Goal: Complete application form

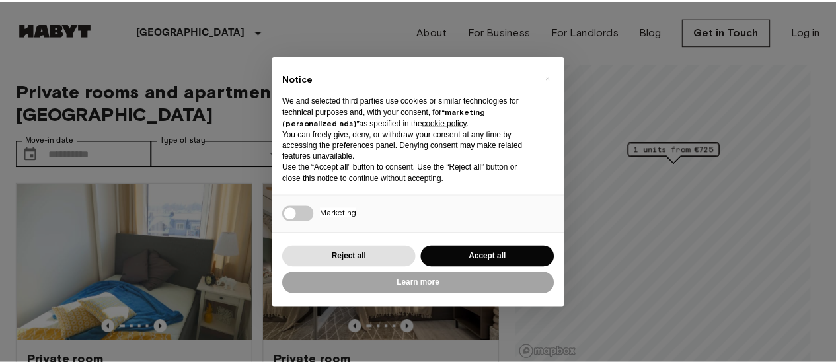
scroll to position [11, 0]
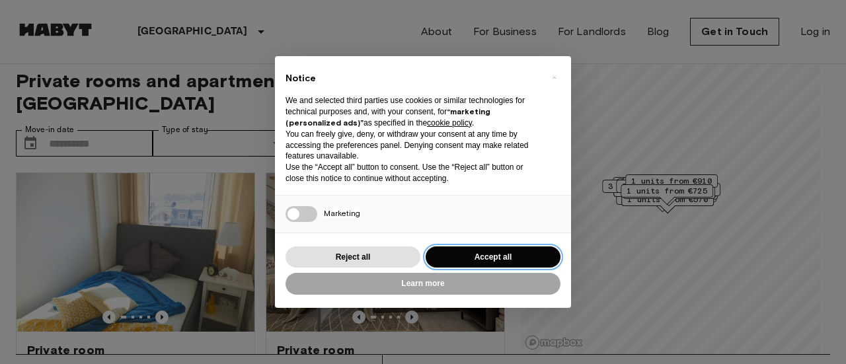
click at [494, 254] on button "Accept all" at bounding box center [493, 257] width 135 height 22
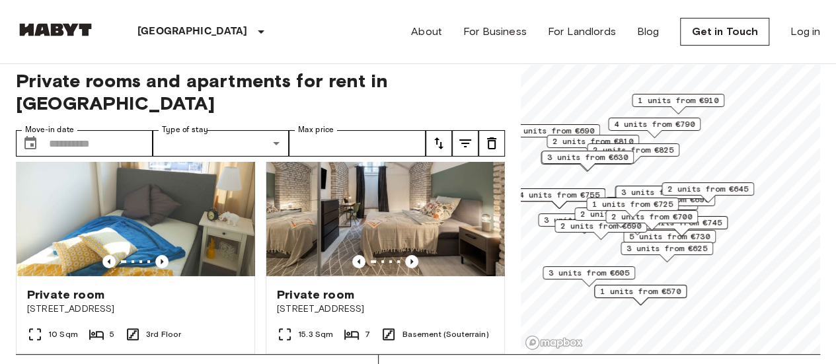
scroll to position [26, 0]
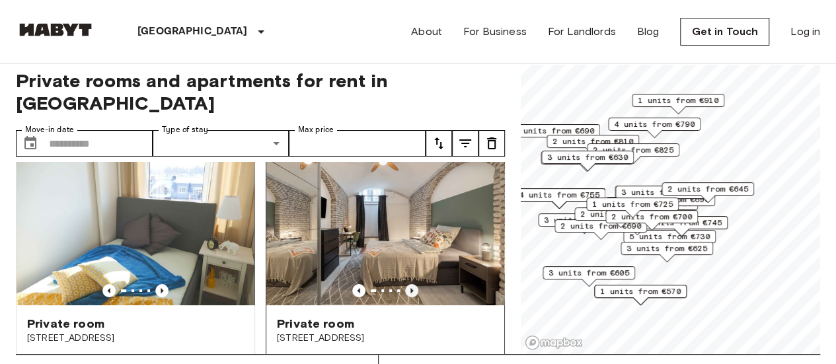
click at [410, 288] on icon "Previous image" at bounding box center [411, 290] width 3 height 5
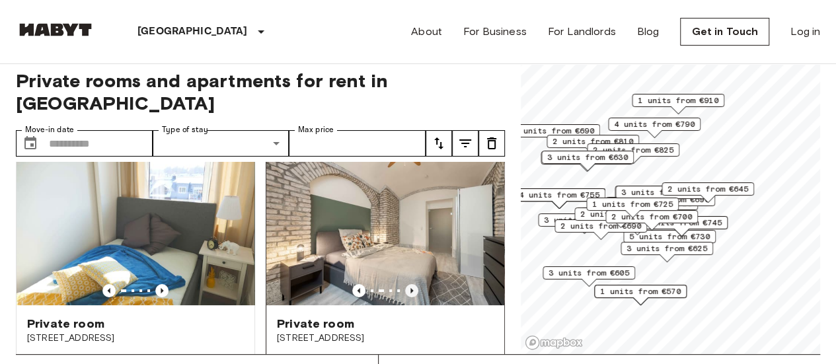
click at [410, 288] on icon "Previous image" at bounding box center [411, 290] width 3 height 5
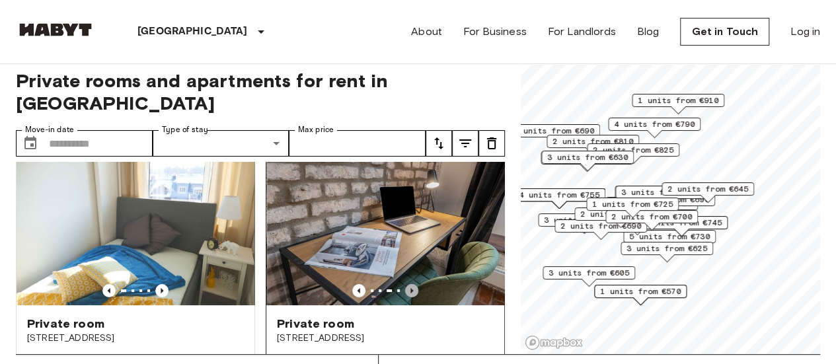
click at [410, 288] on icon "Previous image" at bounding box center [411, 290] width 3 height 5
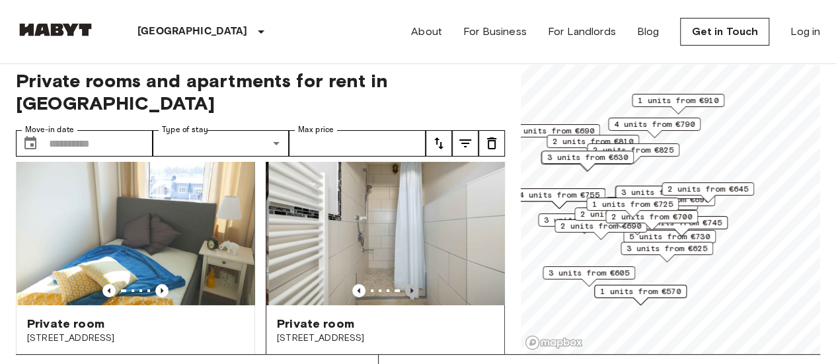
click at [410, 288] on icon "Previous image" at bounding box center [411, 290] width 3 height 5
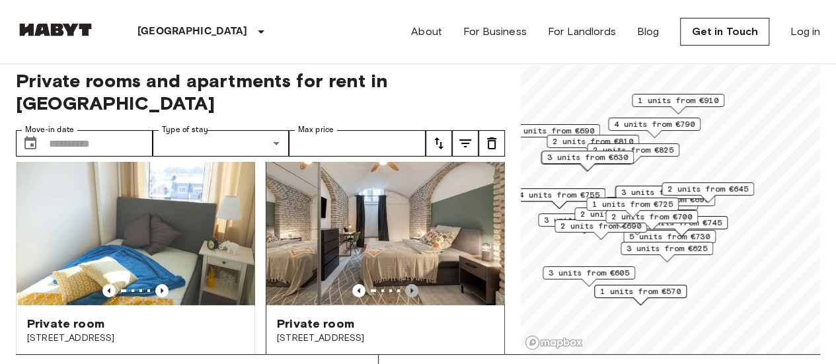
click at [410, 288] on icon "Previous image" at bounding box center [411, 290] width 3 height 5
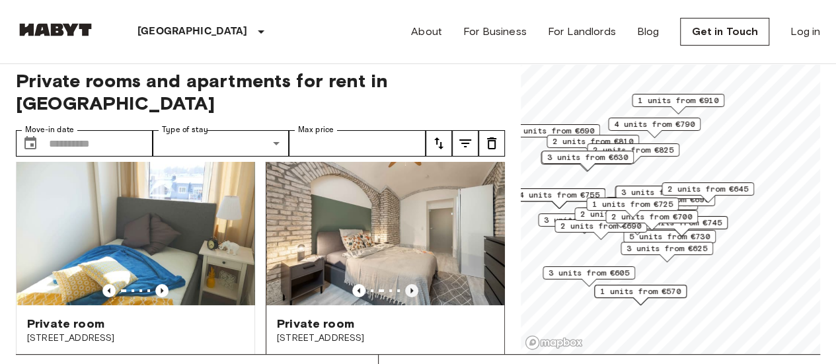
click at [410, 288] on icon "Previous image" at bounding box center [411, 290] width 3 height 5
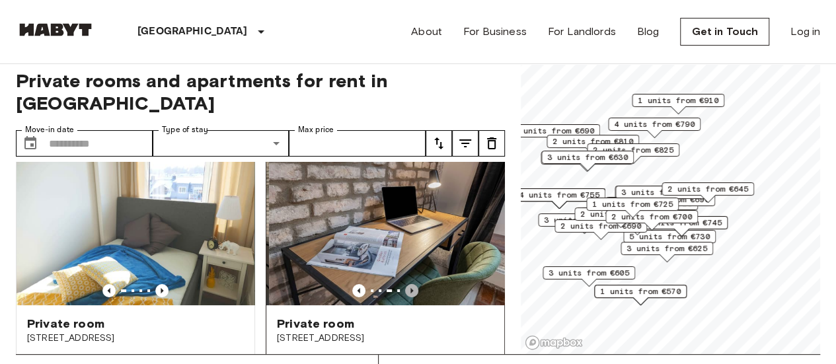
click at [410, 288] on icon "Previous image" at bounding box center [411, 290] width 3 height 5
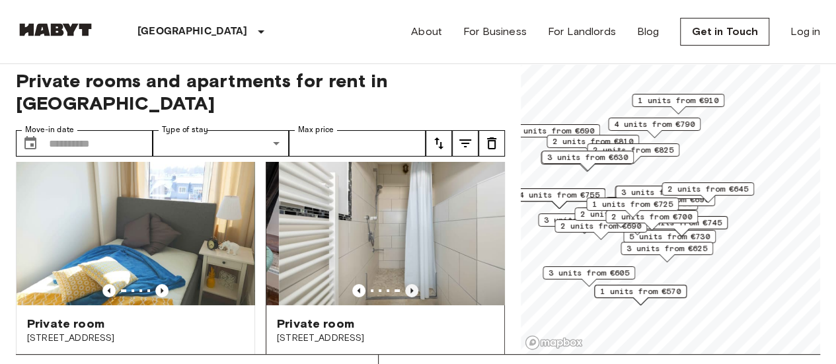
click at [410, 288] on icon "Previous image" at bounding box center [411, 290] width 3 height 5
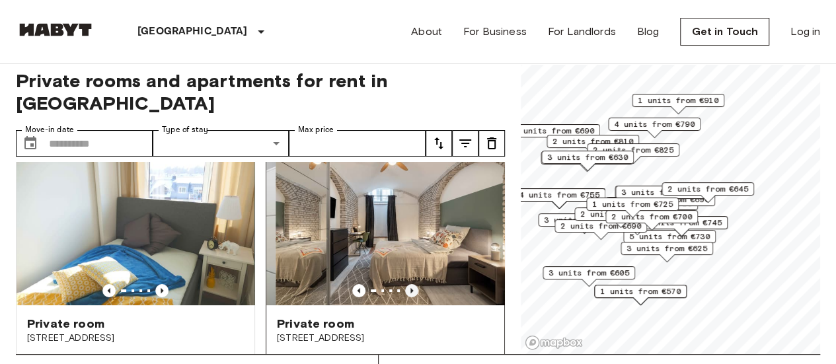
click at [410, 288] on icon "Previous image" at bounding box center [411, 290] width 3 height 5
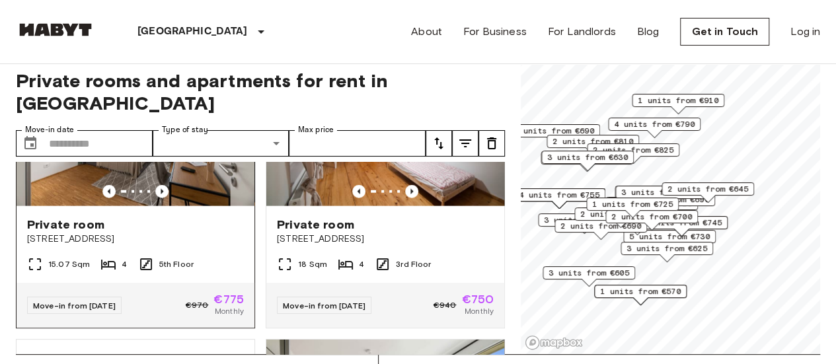
scroll to position [1520, 0]
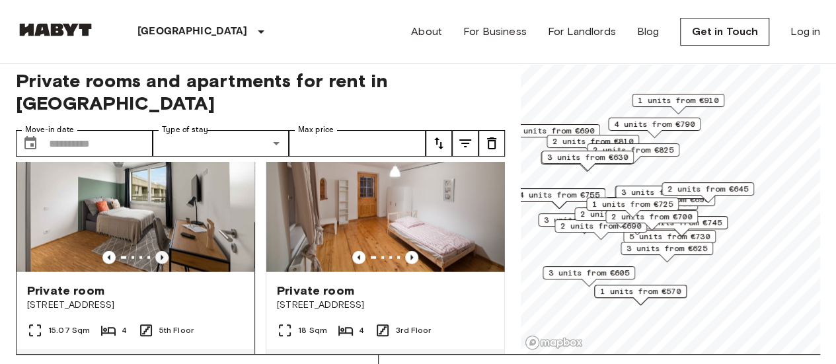
click at [164, 263] on icon "Previous image" at bounding box center [161, 257] width 13 height 13
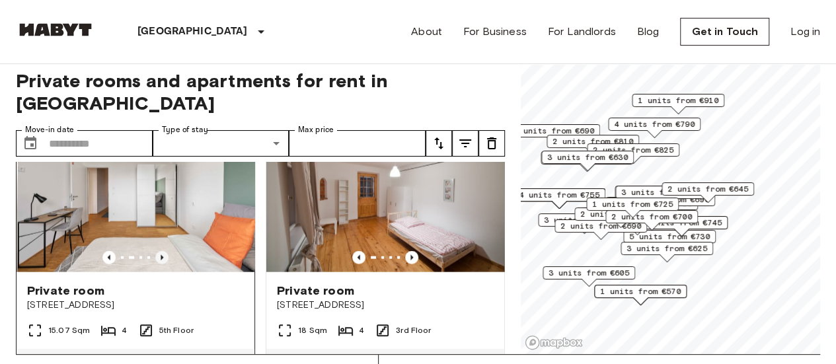
click at [164, 263] on icon "Previous image" at bounding box center [161, 257] width 13 height 13
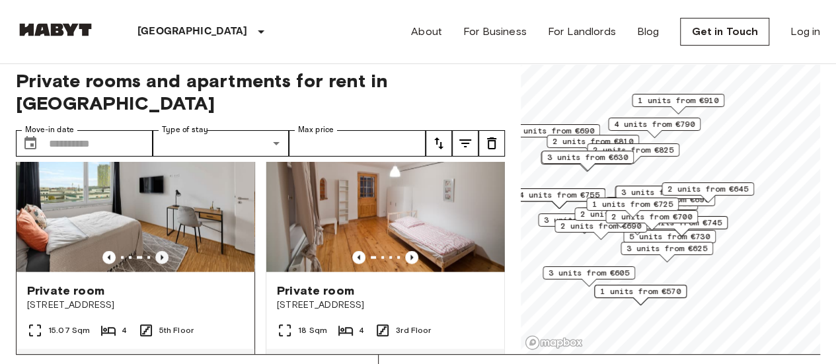
click at [164, 263] on icon "Previous image" at bounding box center [161, 257] width 13 height 13
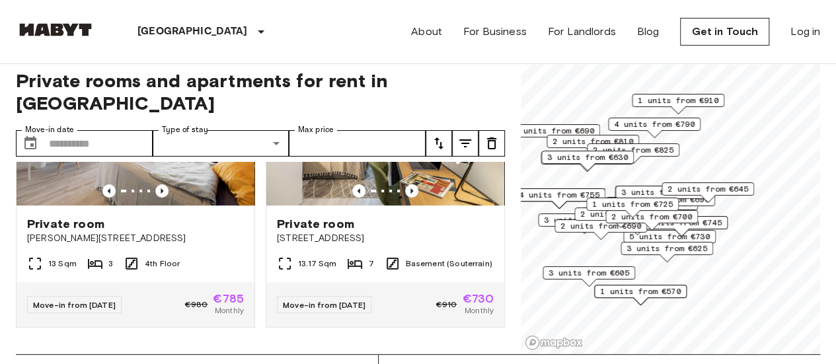
scroll to position [2709, 0]
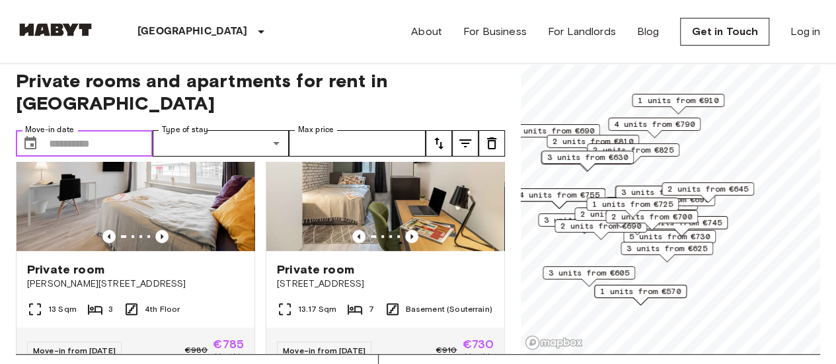
click at [89, 130] on input "Move-in date" at bounding box center [101, 143] width 104 height 26
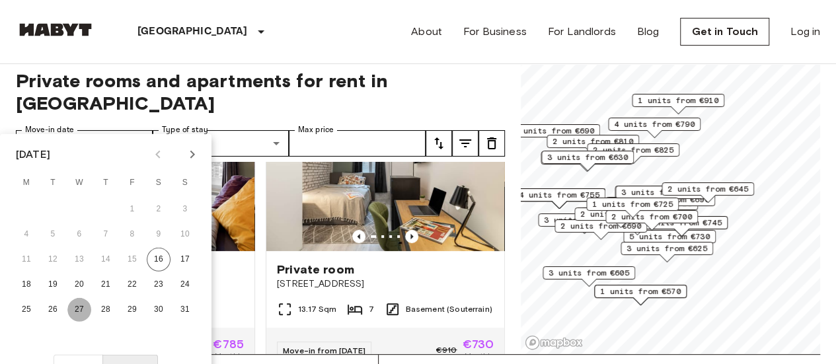
click at [81, 312] on button "27" at bounding box center [79, 310] width 24 height 24
type input "**********"
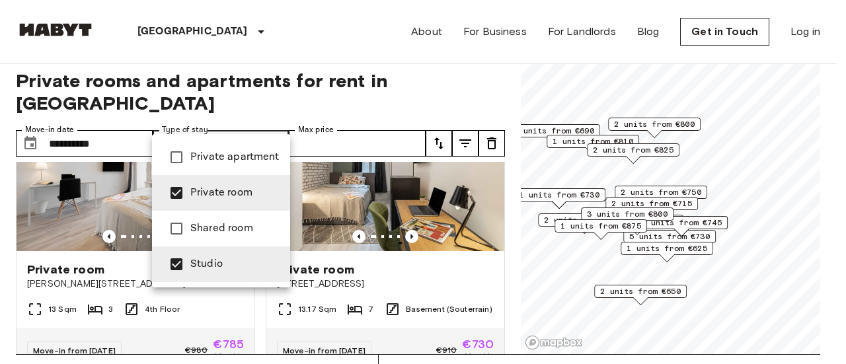
type input "**********"
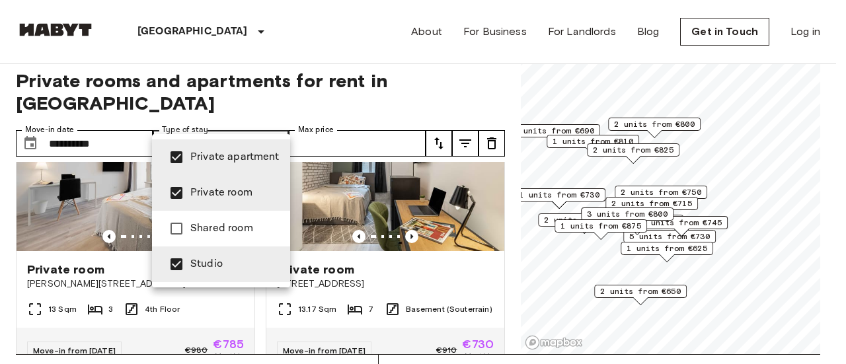
click at [305, 118] on div at bounding box center [423, 182] width 846 height 364
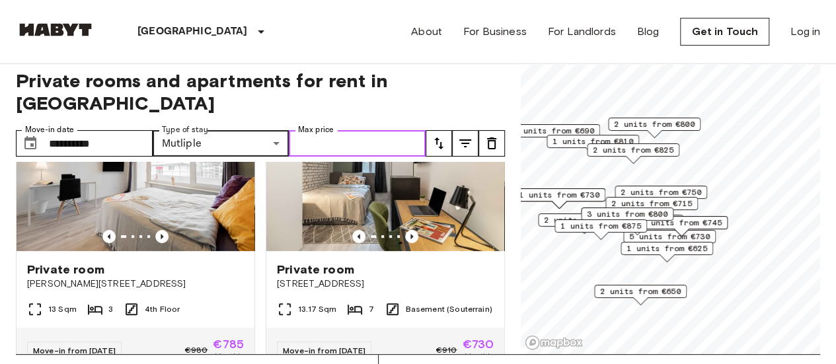
click at [319, 130] on input "Max price" at bounding box center [357, 143] width 137 height 26
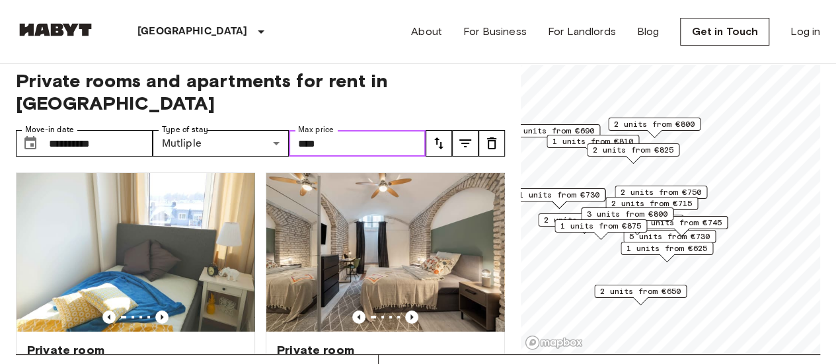
type input "****"
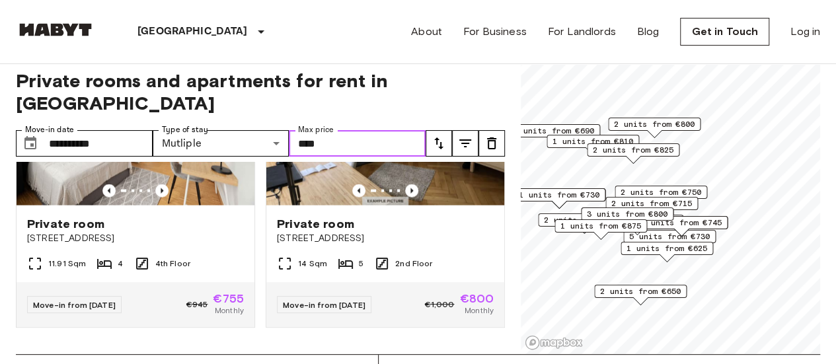
scroll to position [6553, 0]
click at [76, 206] on img at bounding box center [136, 126] width 238 height 159
click at [406, 198] on icon "Previous image" at bounding box center [411, 190] width 13 height 13
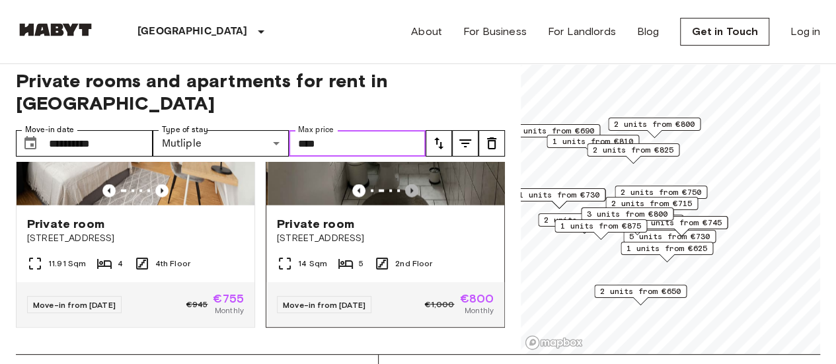
click at [406, 198] on icon "Previous image" at bounding box center [411, 190] width 13 height 13
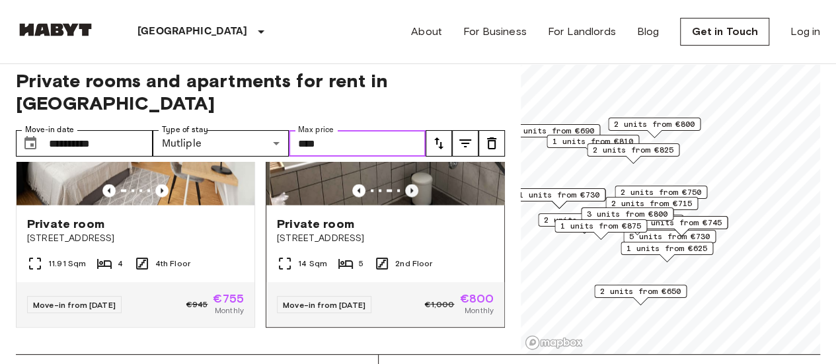
click at [406, 198] on icon "Previous image" at bounding box center [411, 190] width 13 height 13
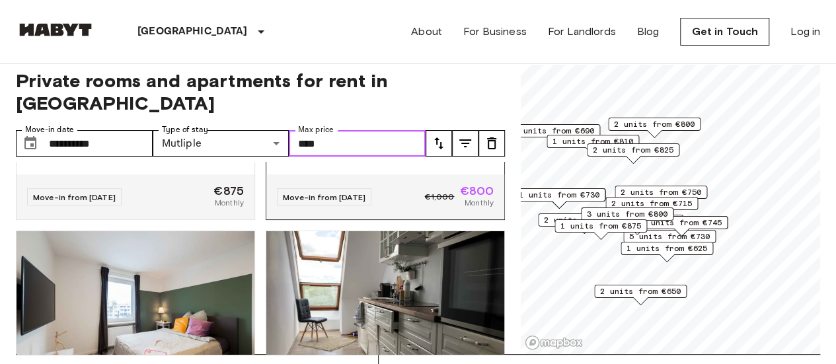
scroll to position [4841, 0]
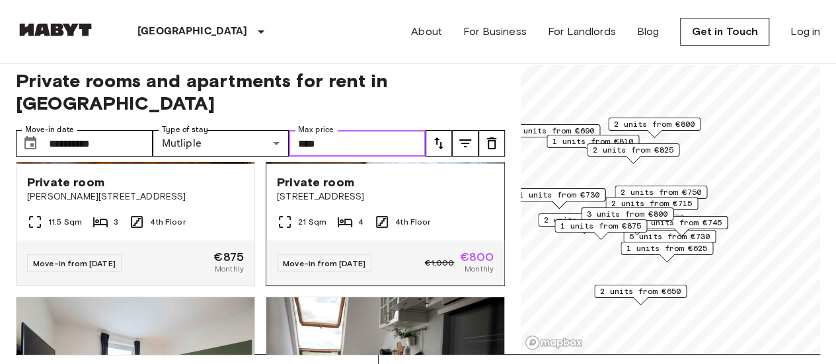
click at [408, 156] on icon "Previous image" at bounding box center [411, 149] width 13 height 13
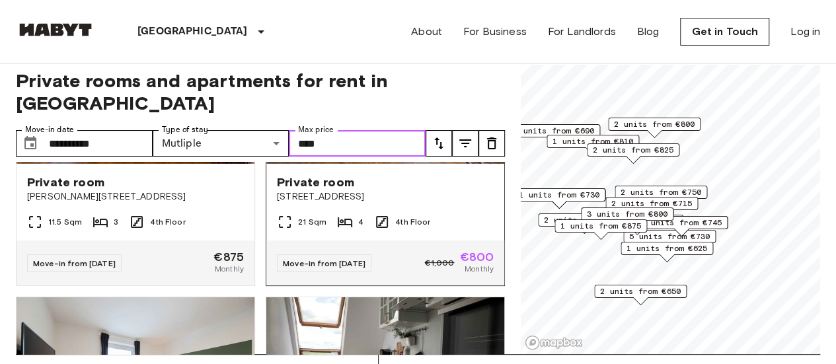
click at [408, 156] on icon "Previous image" at bounding box center [411, 149] width 13 height 13
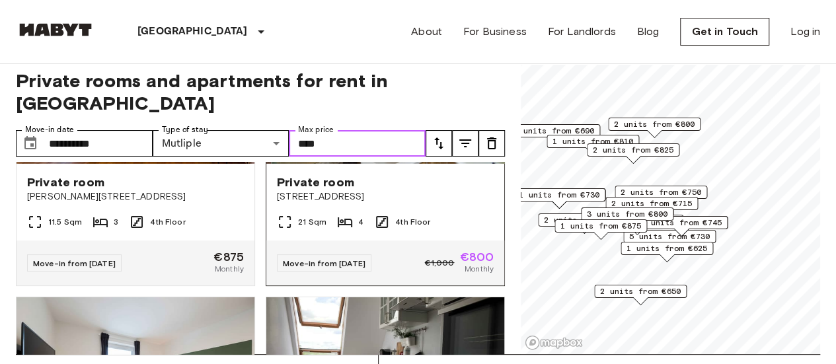
click at [408, 156] on icon "Previous image" at bounding box center [411, 149] width 13 height 13
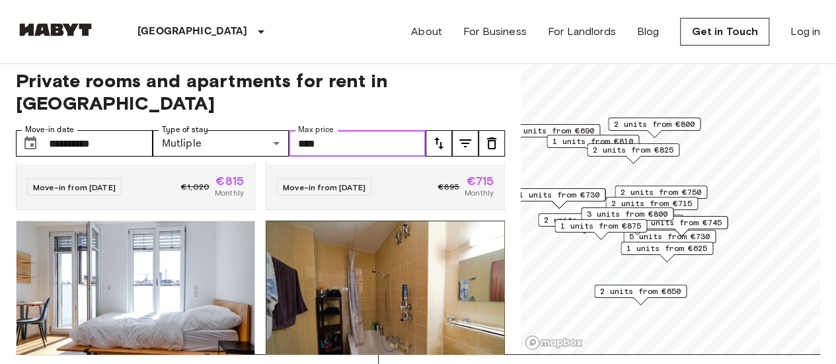
scroll to position [4577, 0]
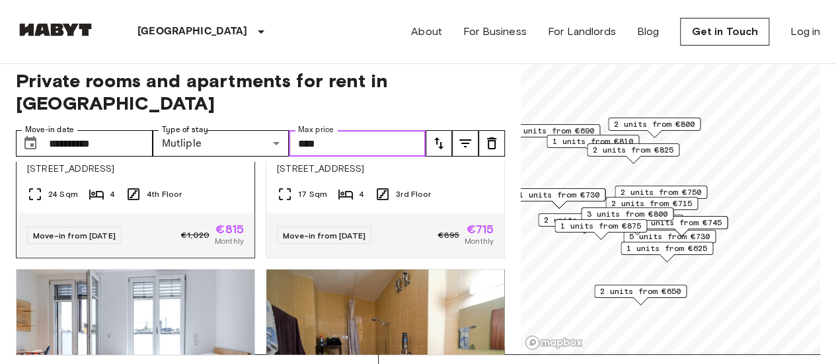
click at [161, 124] on icon "Previous image" at bounding box center [162, 121] width 3 height 5
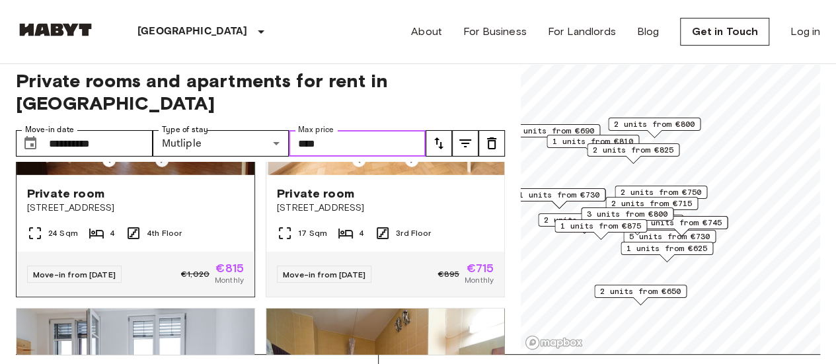
scroll to position [4511, 0]
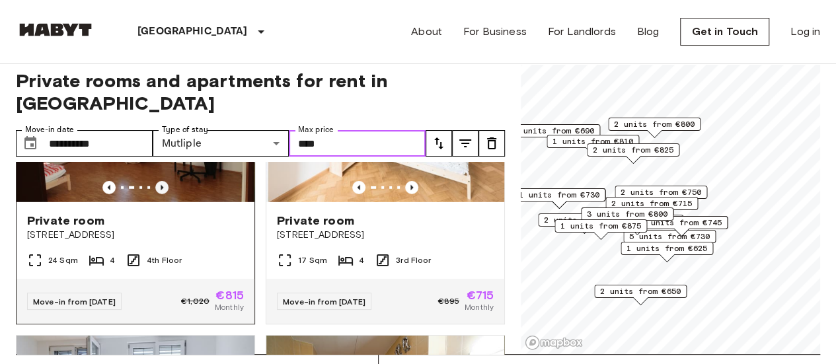
click at [157, 194] on icon "Previous image" at bounding box center [161, 187] width 13 height 13
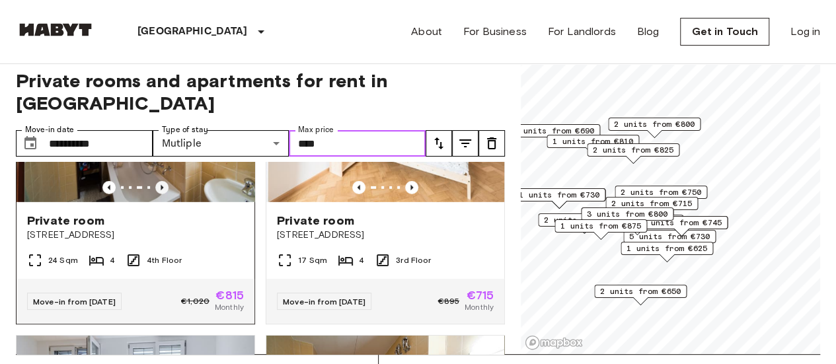
click at [157, 194] on icon "Previous image" at bounding box center [161, 187] width 13 height 13
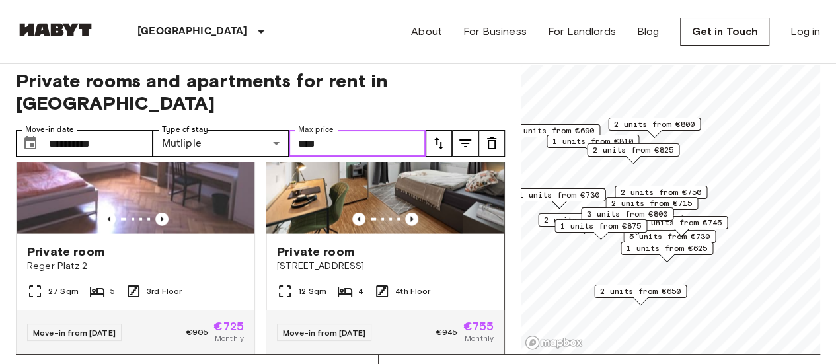
scroll to position [3916, 0]
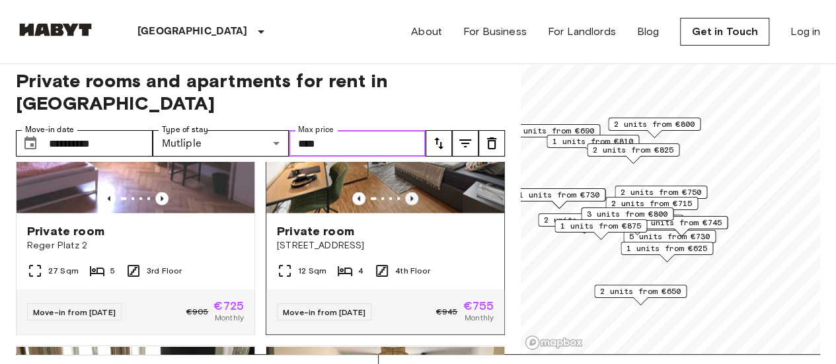
click at [408, 205] on icon "Previous image" at bounding box center [411, 198] width 13 height 13
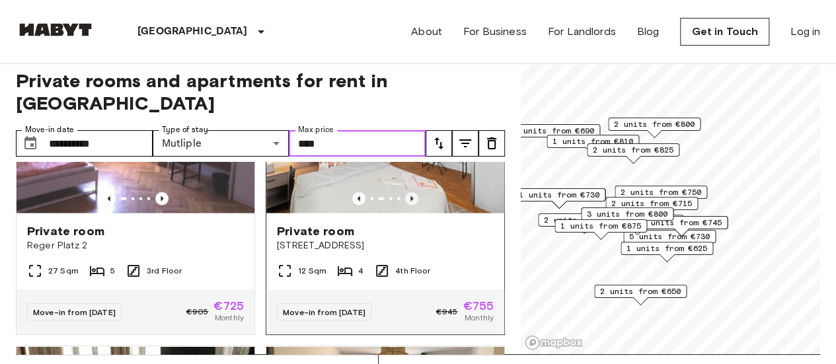
click at [408, 205] on icon "Previous image" at bounding box center [411, 198] width 13 height 13
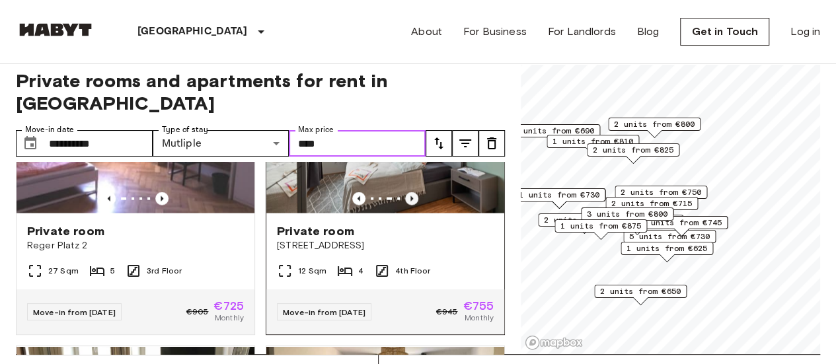
click at [408, 205] on icon "Previous image" at bounding box center [411, 198] width 13 height 13
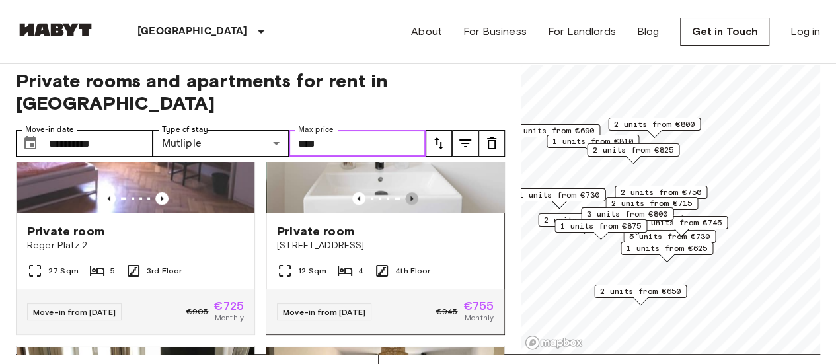
click at [408, 205] on icon "Previous image" at bounding box center [411, 198] width 13 height 13
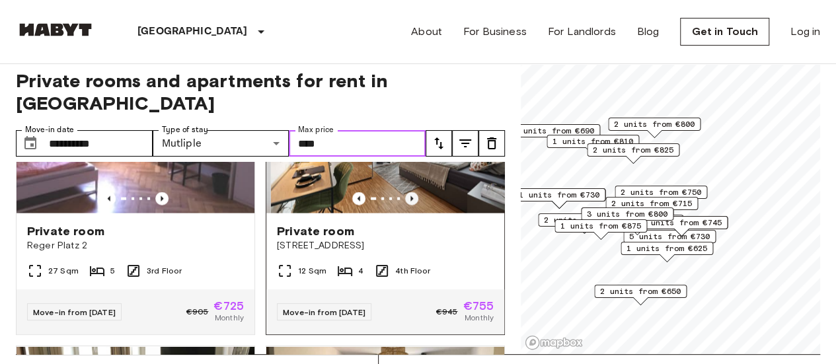
click at [408, 205] on icon "Previous image" at bounding box center [411, 198] width 13 height 13
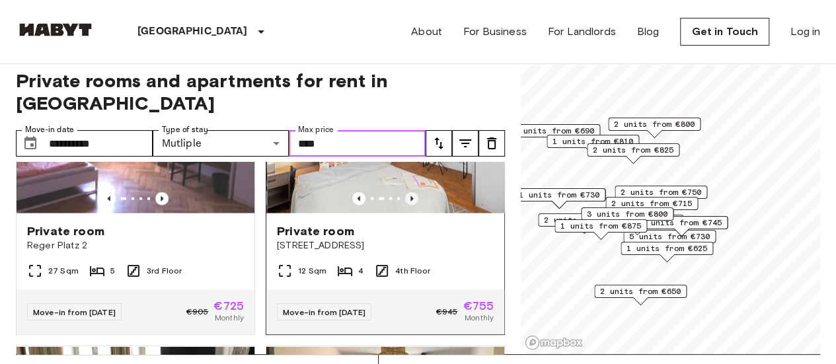
click at [408, 205] on icon "Previous image" at bounding box center [411, 198] width 13 height 13
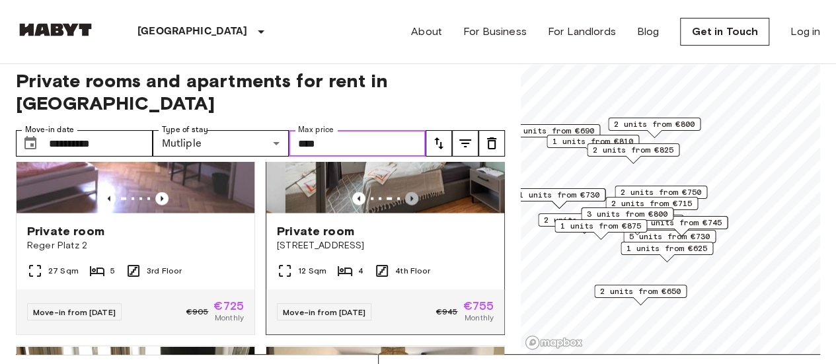
click at [408, 205] on icon "Previous image" at bounding box center [411, 198] width 13 height 13
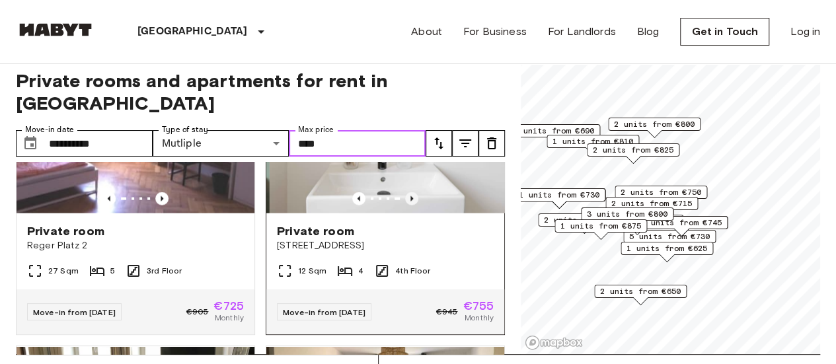
click at [408, 205] on icon "Previous image" at bounding box center [411, 198] width 13 height 13
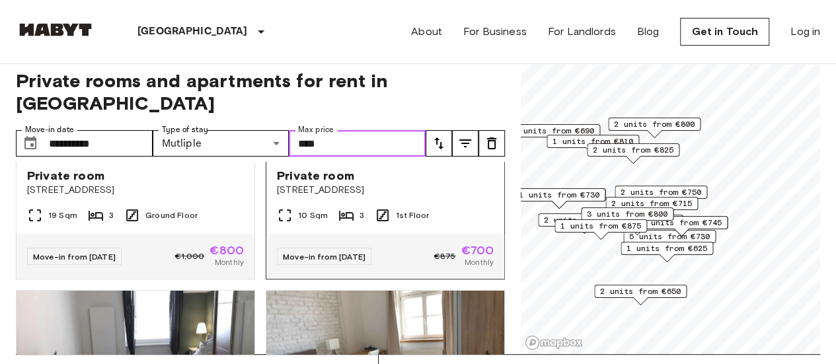
scroll to position [3321, 0]
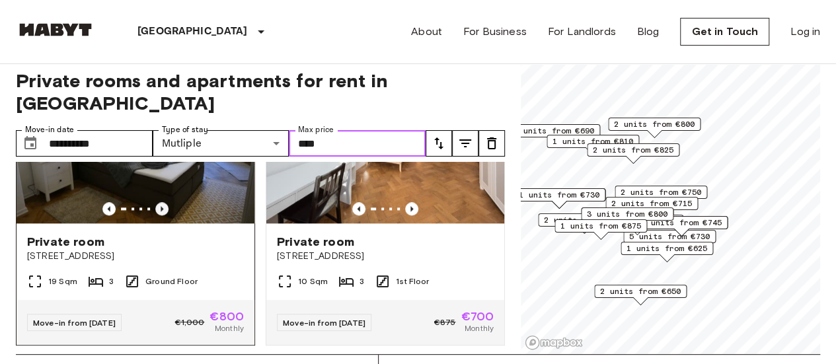
click at [164, 215] on icon "Previous image" at bounding box center [161, 208] width 13 height 13
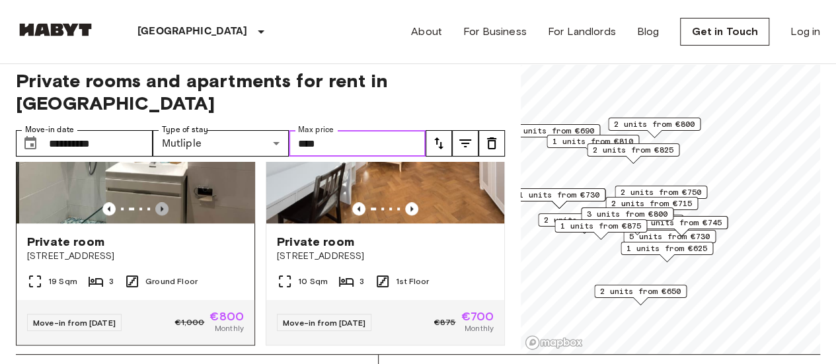
click at [163, 215] on icon "Previous image" at bounding box center [161, 208] width 13 height 13
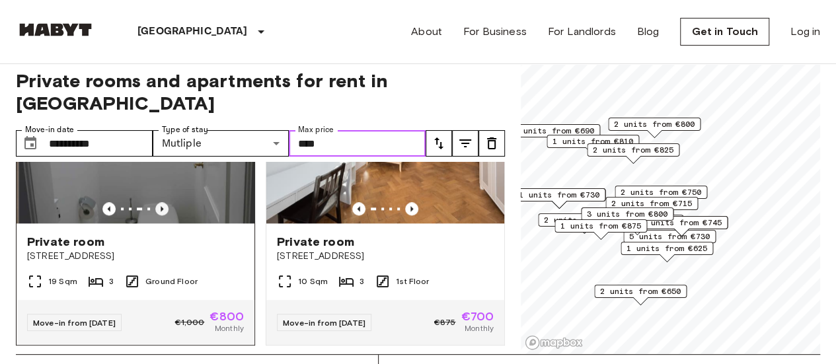
click at [163, 215] on icon "Previous image" at bounding box center [161, 208] width 13 height 13
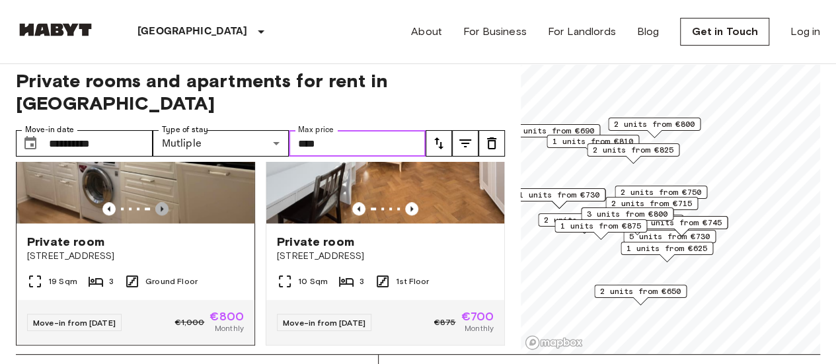
click at [163, 215] on icon "Previous image" at bounding box center [161, 208] width 13 height 13
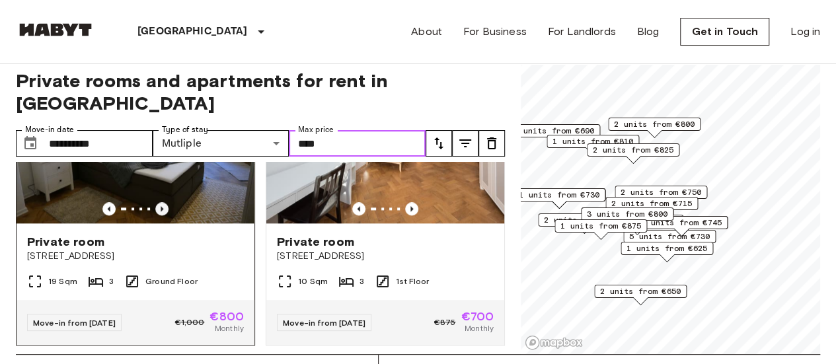
click at [163, 215] on icon "Previous image" at bounding box center [161, 208] width 13 height 13
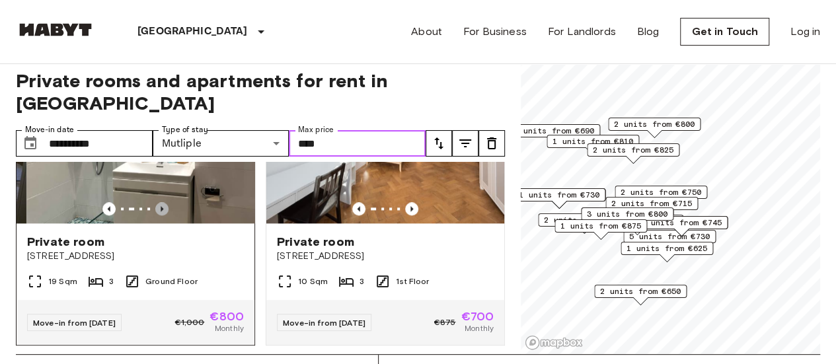
click at [163, 215] on icon "Previous image" at bounding box center [161, 208] width 13 height 13
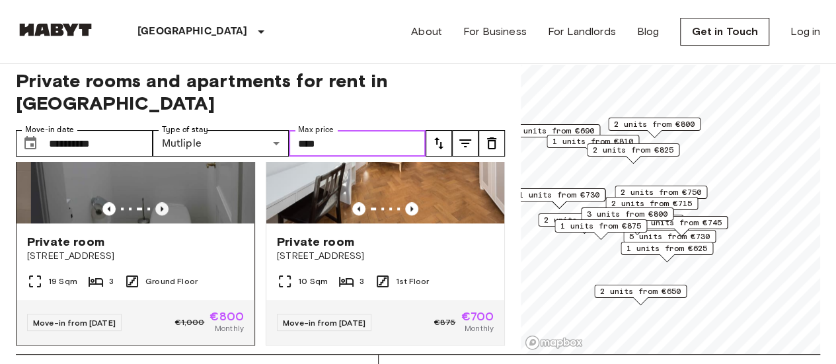
click at [163, 215] on icon "Previous image" at bounding box center [161, 208] width 13 height 13
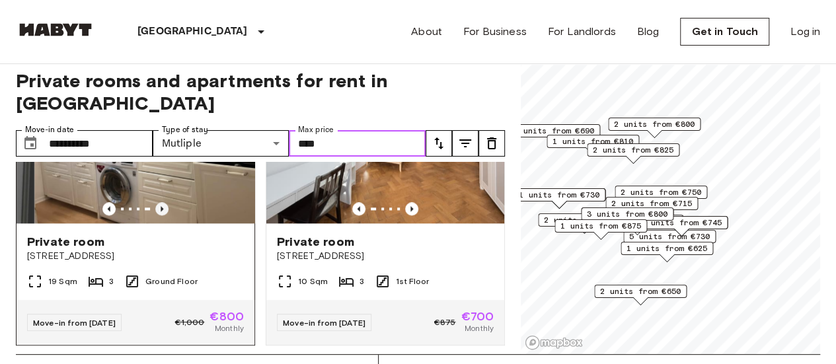
click at [163, 215] on icon "Previous image" at bounding box center [161, 208] width 13 height 13
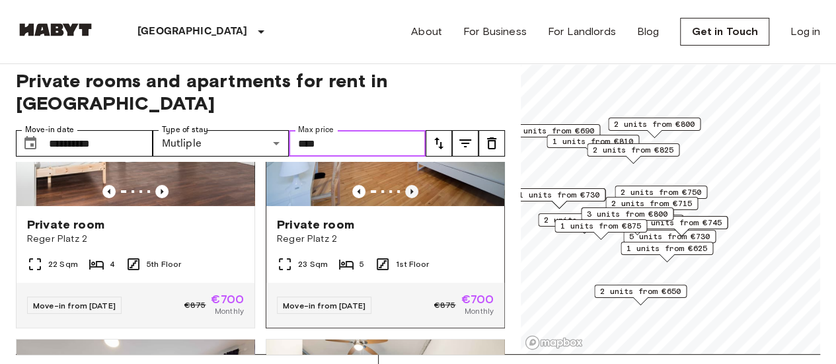
scroll to position [2396, 0]
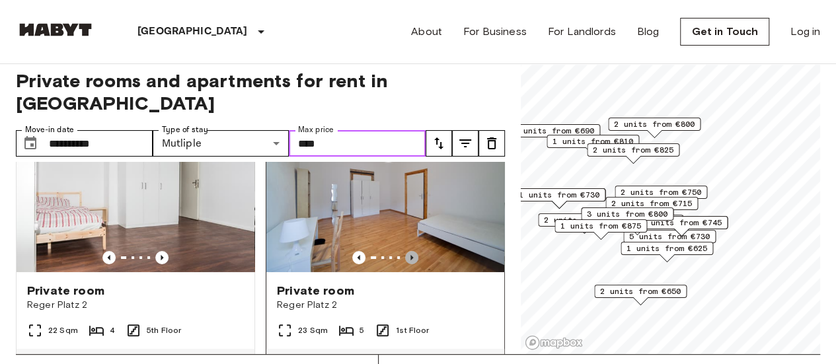
click at [405, 264] on icon "Previous image" at bounding box center [411, 257] width 13 height 13
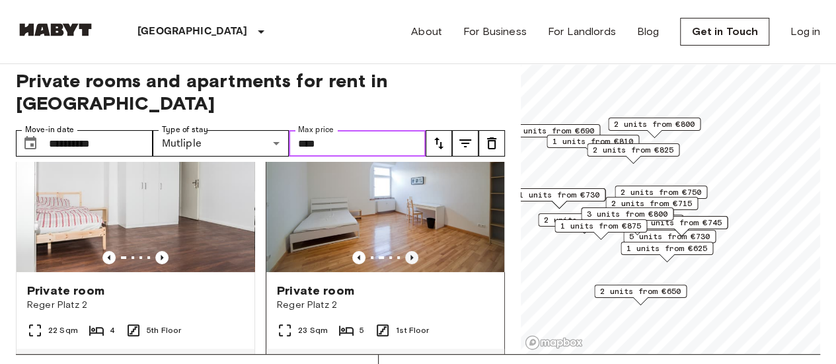
click at [405, 264] on icon "Previous image" at bounding box center [411, 257] width 13 height 13
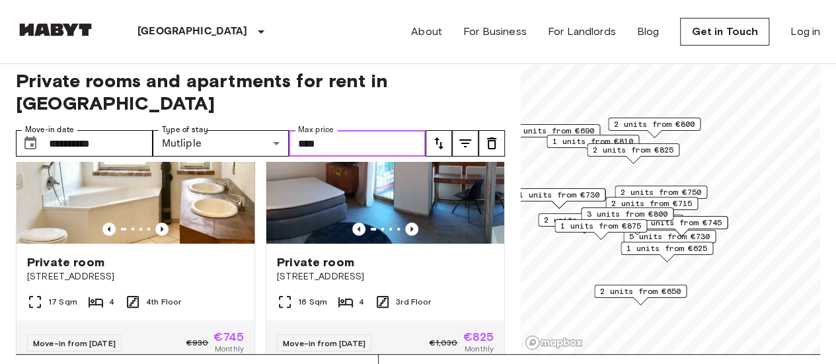
scroll to position [2132, 0]
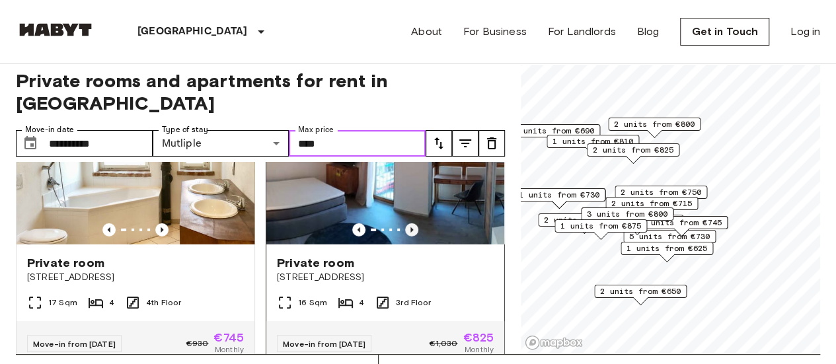
click at [405, 237] on icon "Previous image" at bounding box center [411, 229] width 13 height 13
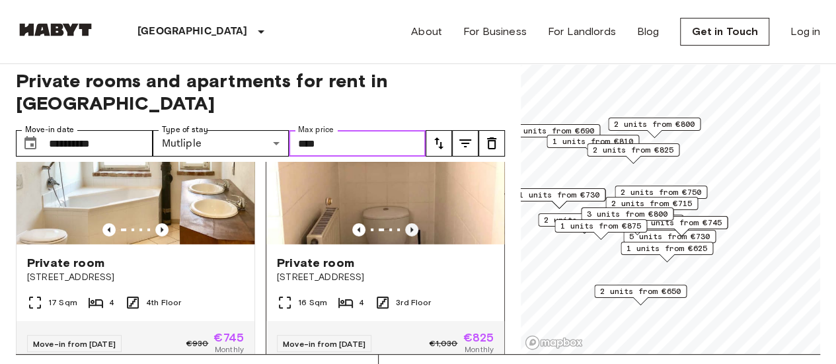
click at [405, 237] on icon "Previous image" at bounding box center [411, 229] width 13 height 13
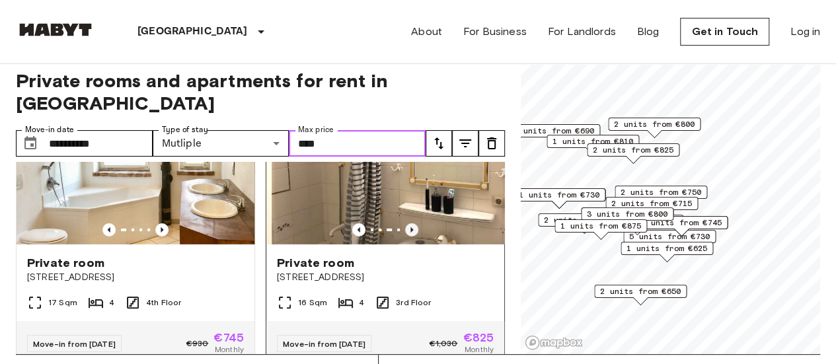
click at [405, 237] on icon "Previous image" at bounding box center [411, 229] width 13 height 13
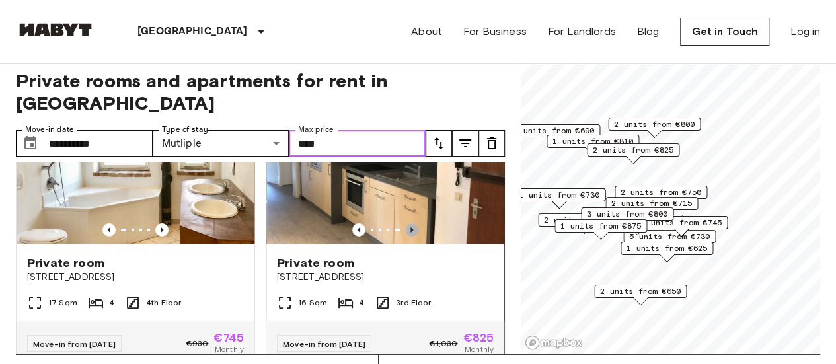
click at [405, 237] on icon "Previous image" at bounding box center [411, 229] width 13 height 13
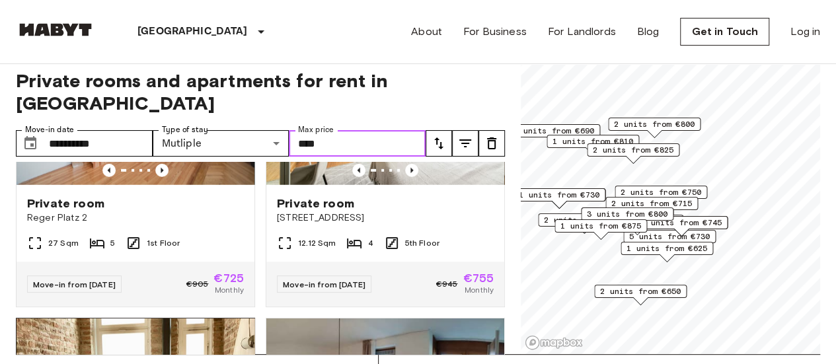
scroll to position [1867, 0]
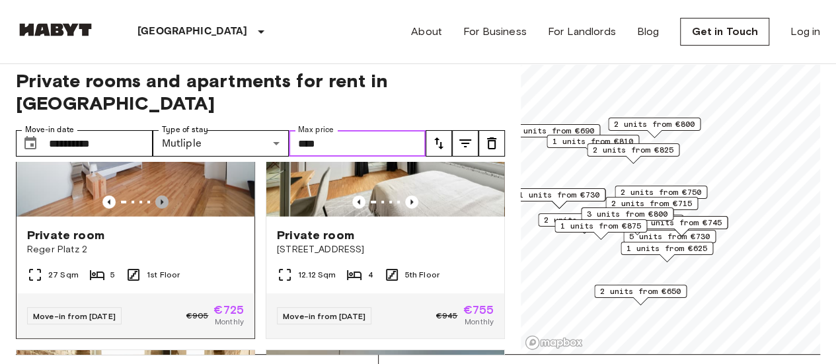
click at [163, 209] on icon "Previous image" at bounding box center [161, 202] width 13 height 13
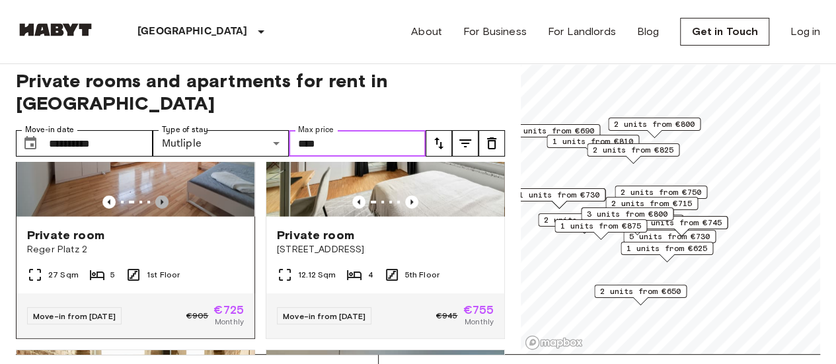
click at [163, 209] on icon "Previous image" at bounding box center [161, 202] width 13 height 13
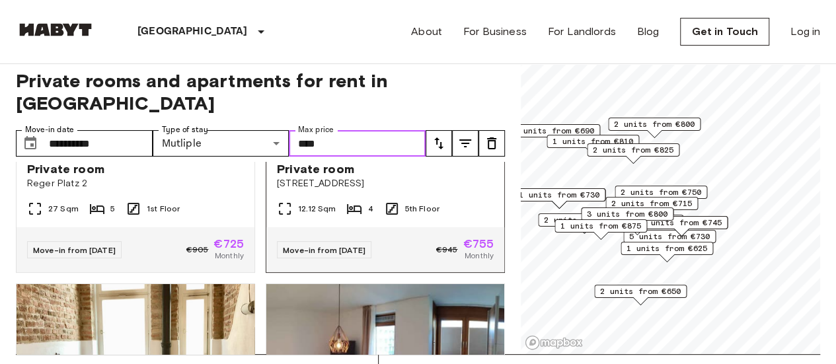
scroll to position [1801, 0]
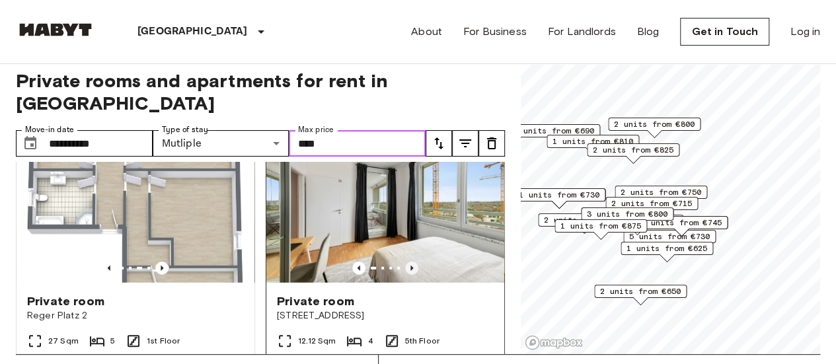
click at [405, 275] on icon "Previous image" at bounding box center [411, 268] width 13 height 13
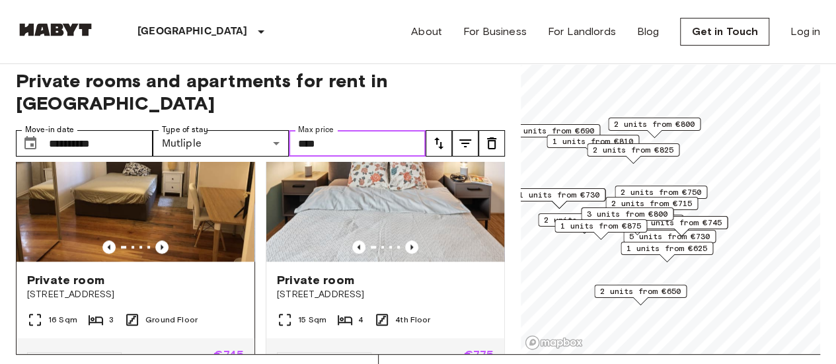
scroll to position [612, 0]
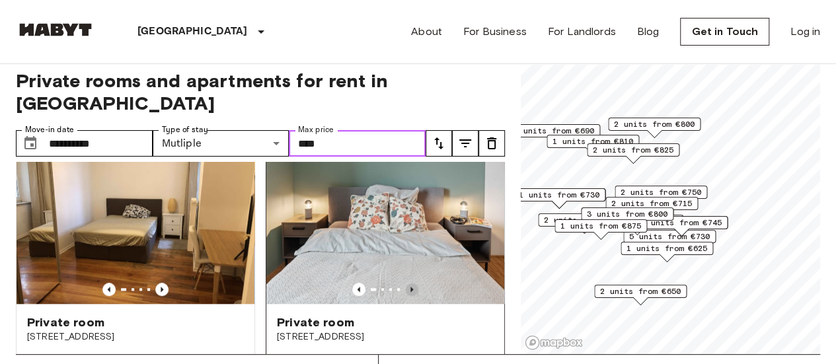
click at [406, 283] on icon "Previous image" at bounding box center [411, 289] width 13 height 13
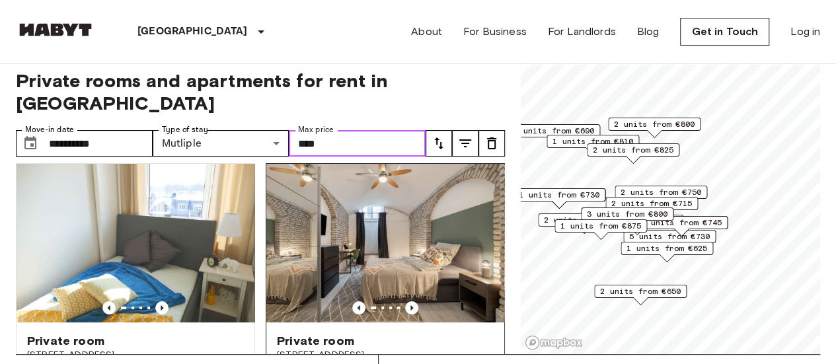
scroll to position [0, 0]
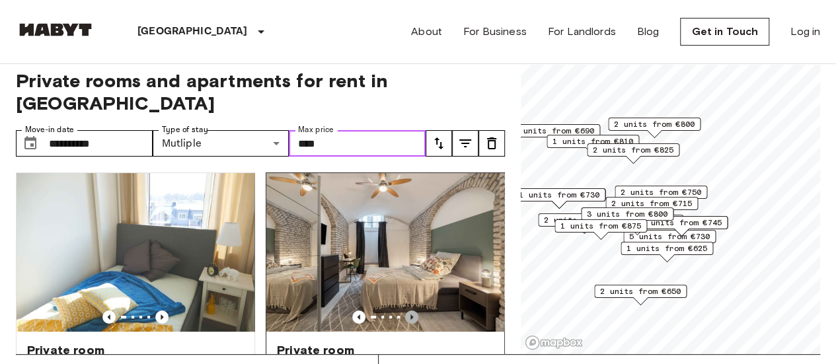
click at [405, 311] on icon "Previous image" at bounding box center [411, 317] width 13 height 13
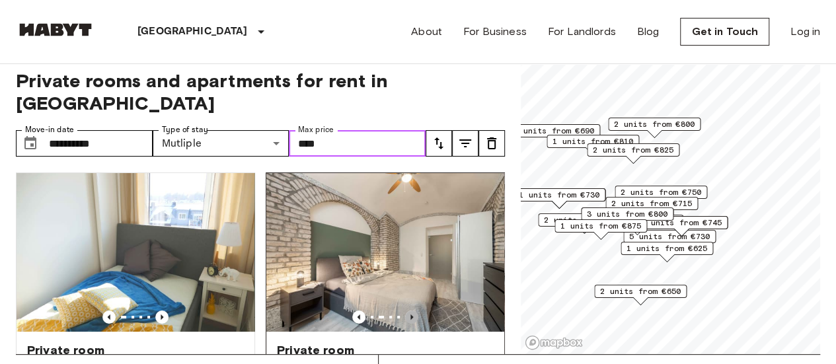
click at [405, 311] on icon "Previous image" at bounding box center [411, 317] width 13 height 13
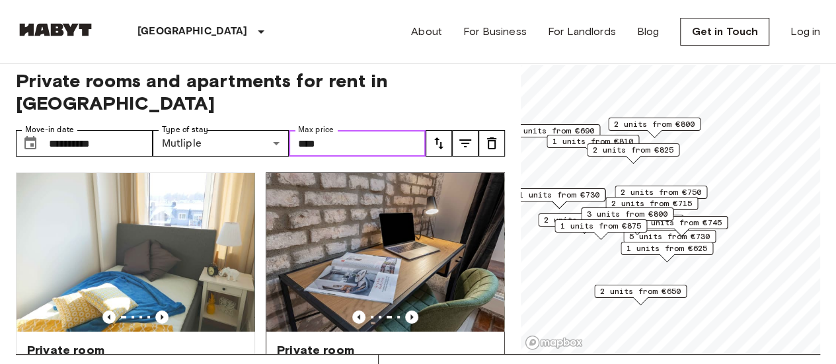
click at [402, 257] on img at bounding box center [385, 252] width 238 height 159
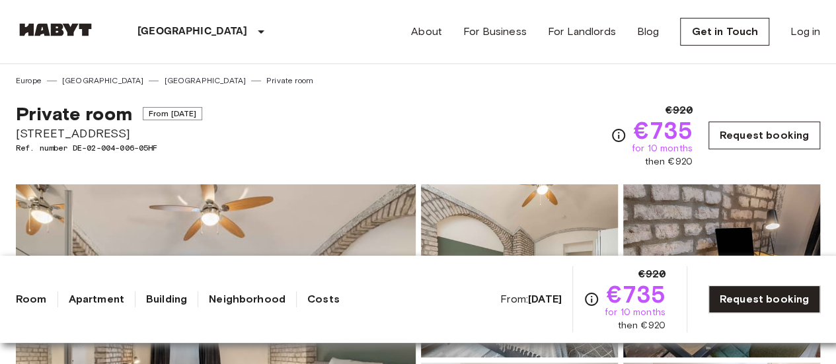
click at [754, 137] on link "Request booking" at bounding box center [764, 136] width 112 height 28
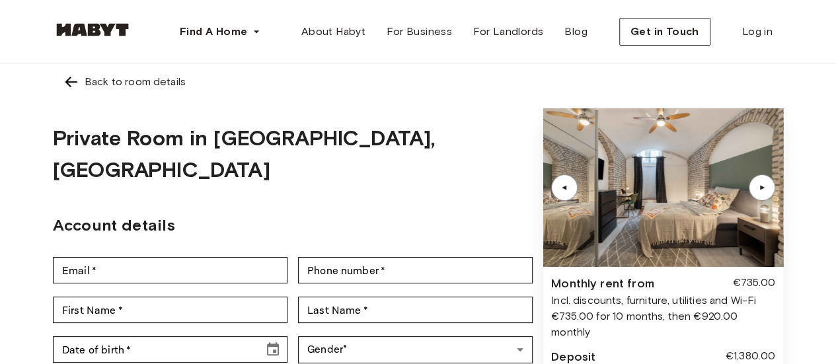
click at [756, 192] on div "▲" at bounding box center [762, 187] width 26 height 26
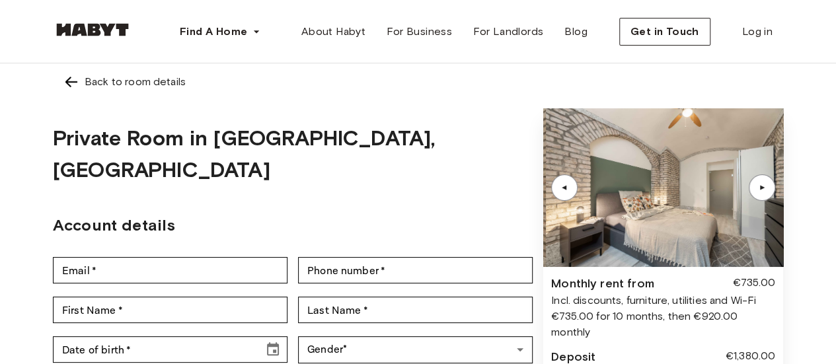
click at [757, 192] on div "▲" at bounding box center [762, 187] width 26 height 26
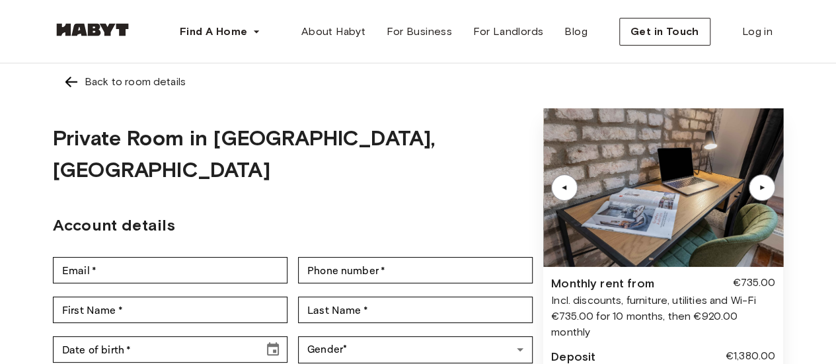
click at [757, 192] on div "▲" at bounding box center [762, 187] width 26 height 26
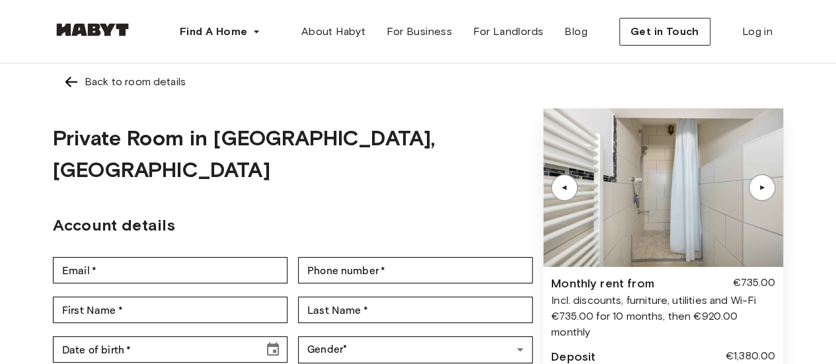
click at [757, 192] on div "▲" at bounding box center [762, 187] width 26 height 26
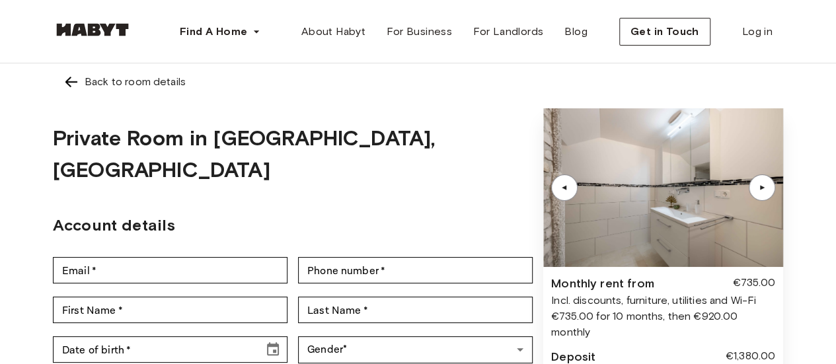
click at [757, 192] on div "▲" at bounding box center [762, 187] width 26 height 26
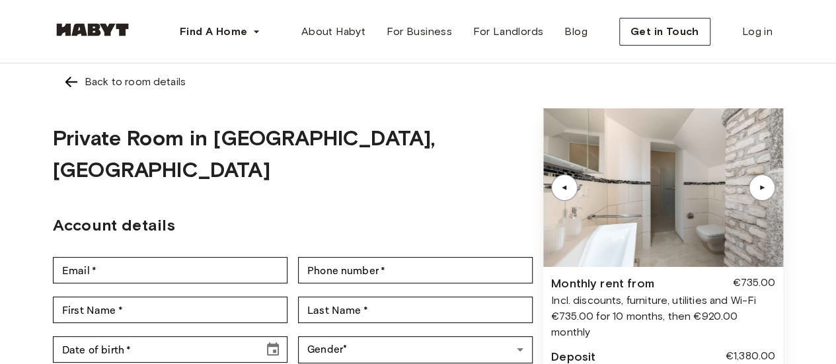
click at [757, 192] on div "▲" at bounding box center [762, 187] width 26 height 26
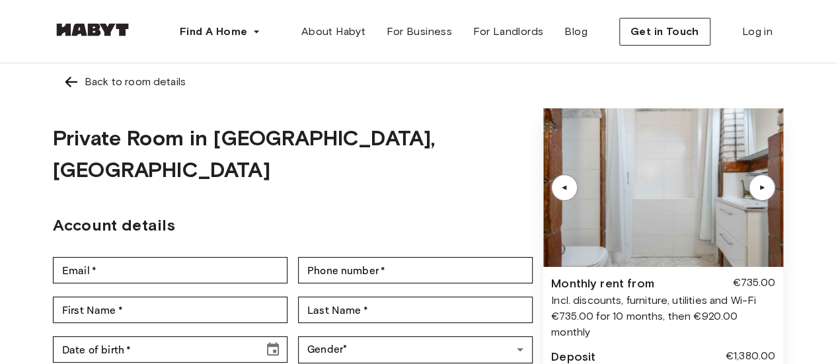
click at [757, 192] on div "▲" at bounding box center [762, 187] width 26 height 26
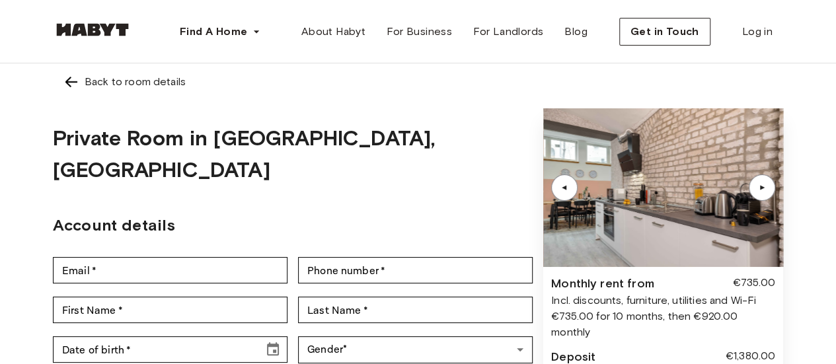
click at [757, 192] on div "▲" at bounding box center [762, 187] width 26 height 26
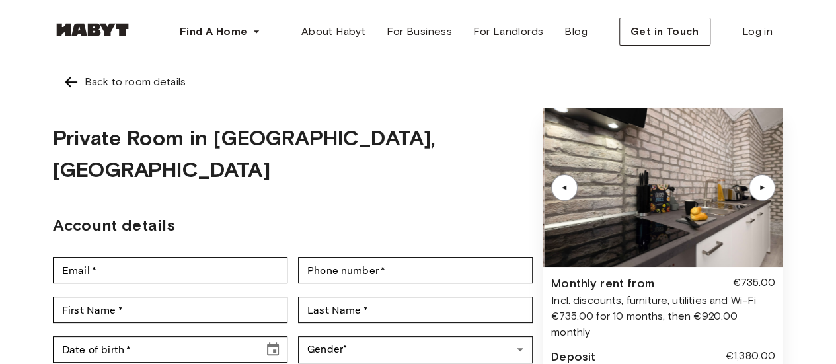
click at [757, 192] on div "▲" at bounding box center [762, 187] width 26 height 26
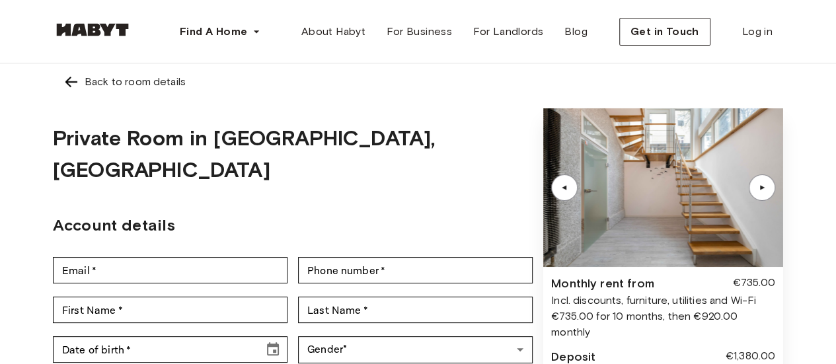
click at [757, 192] on div "▲" at bounding box center [762, 187] width 26 height 26
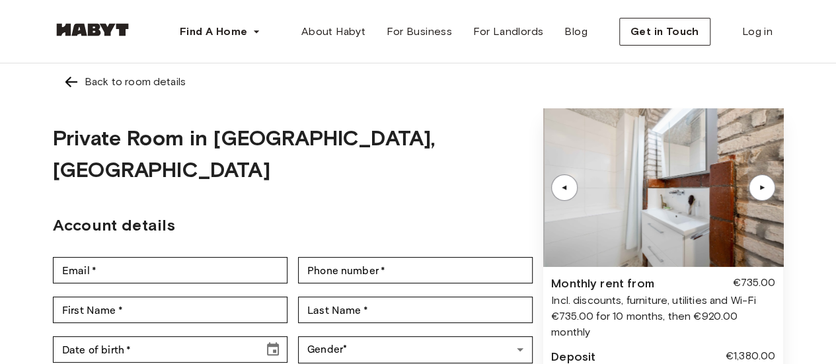
click at [757, 192] on div "▲" at bounding box center [762, 187] width 26 height 26
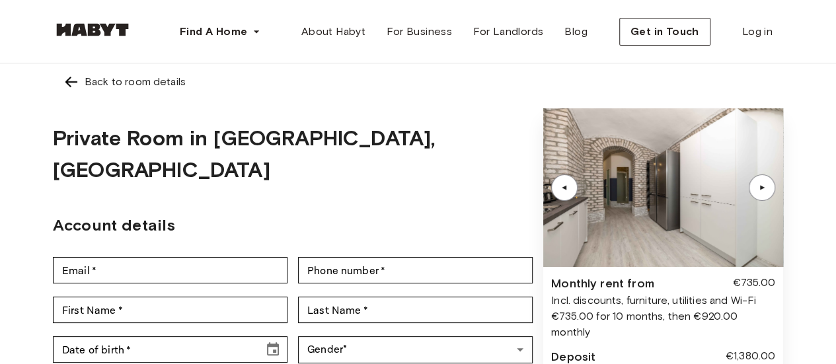
click at [757, 192] on div "▲" at bounding box center [762, 187] width 26 height 26
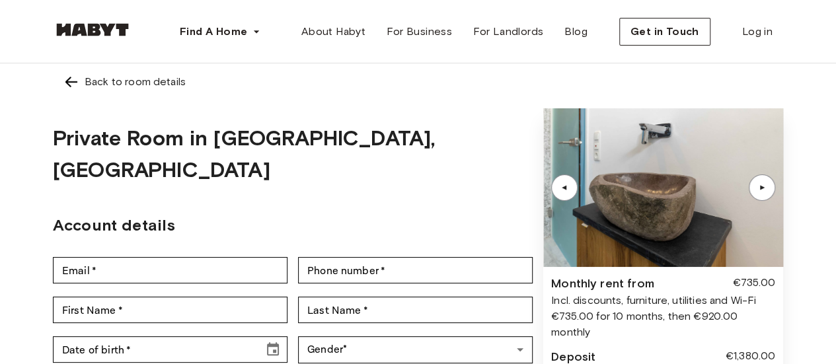
click at [757, 192] on div "▲" at bounding box center [762, 187] width 26 height 26
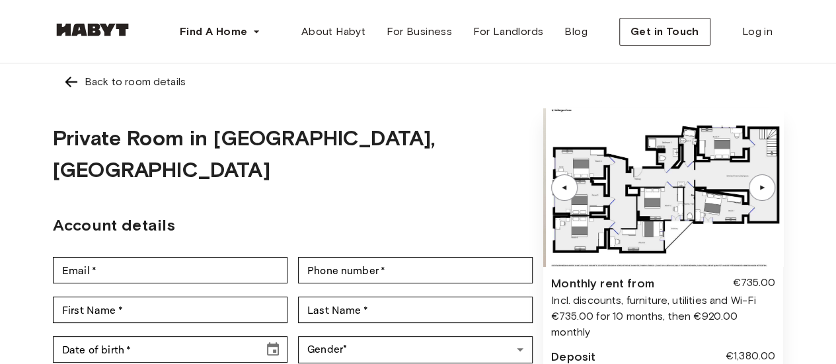
click at [757, 192] on div "▲" at bounding box center [762, 187] width 26 height 26
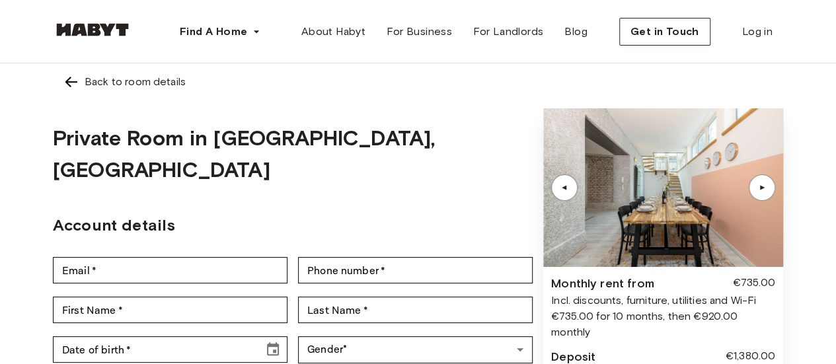
click at [564, 182] on div "▲" at bounding box center [564, 187] width 26 height 26
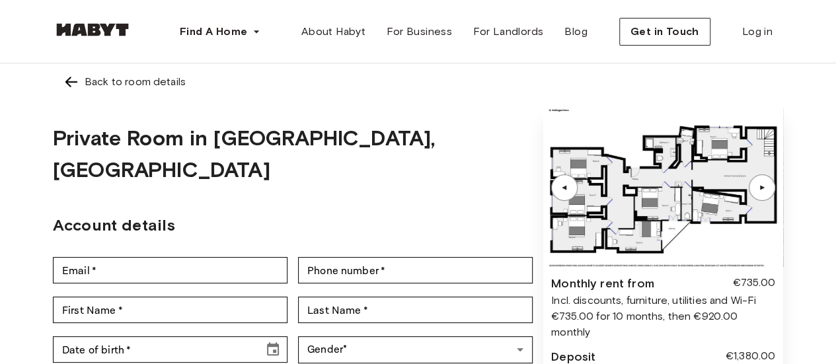
click at [648, 212] on img at bounding box center [663, 187] width 240 height 159
click at [765, 190] on div "▲" at bounding box center [761, 188] width 13 height 8
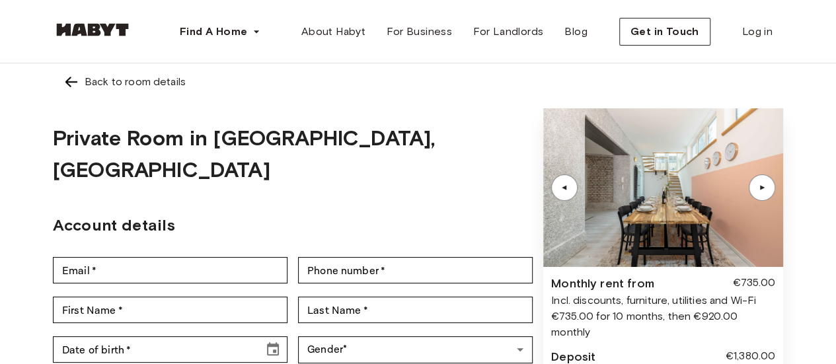
click at [765, 190] on div "▲" at bounding box center [761, 188] width 13 height 8
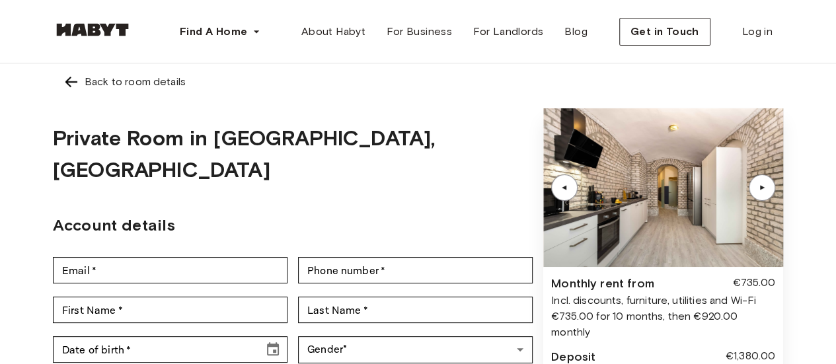
click at [765, 190] on div "▲" at bounding box center [761, 188] width 13 height 8
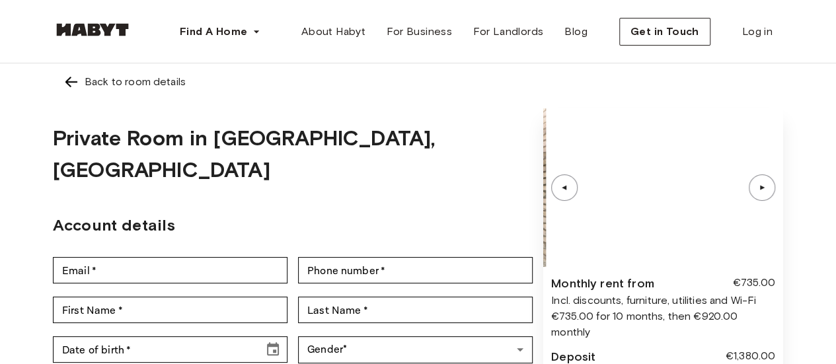
click at [765, 190] on div "▲" at bounding box center [761, 188] width 13 height 8
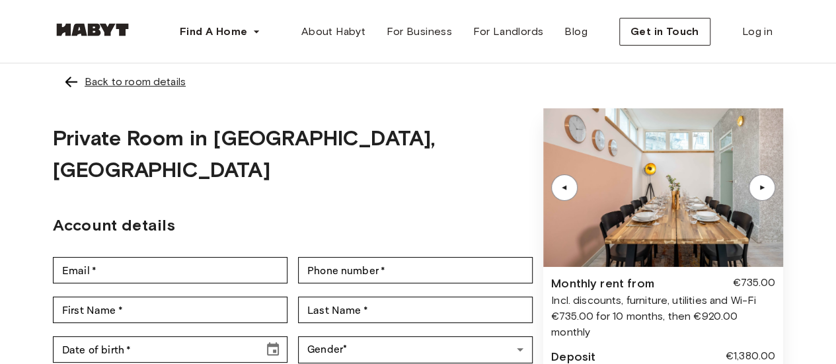
click at [144, 85] on div "Back to room details" at bounding box center [135, 82] width 101 height 16
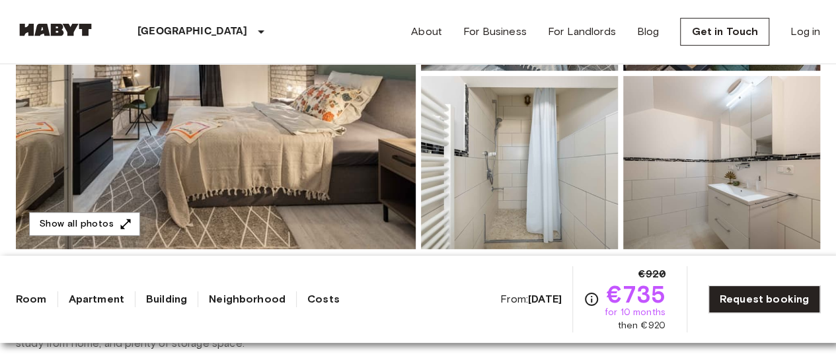
scroll to position [264, 0]
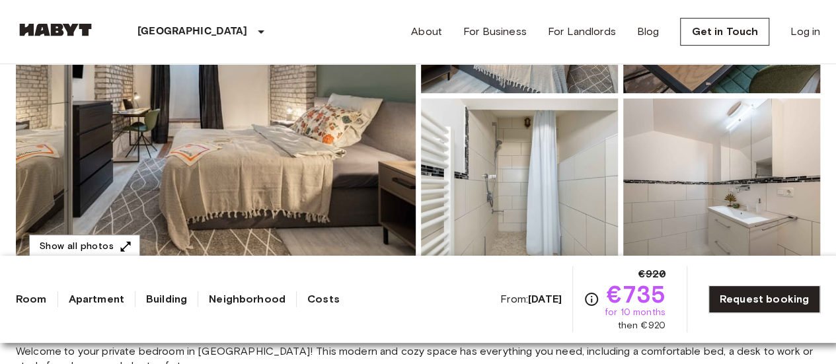
click at [234, 191] on img at bounding box center [216, 96] width 400 height 352
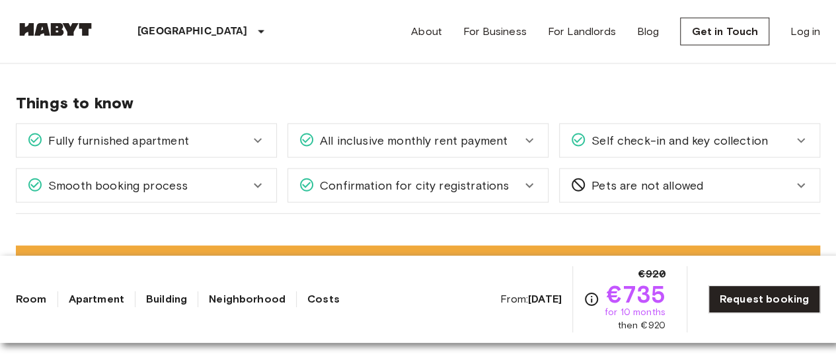
scroll to position [1388, 0]
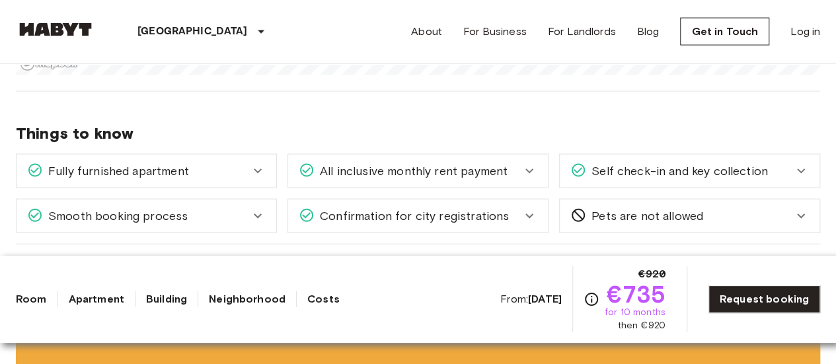
click at [261, 171] on icon at bounding box center [258, 171] width 16 height 16
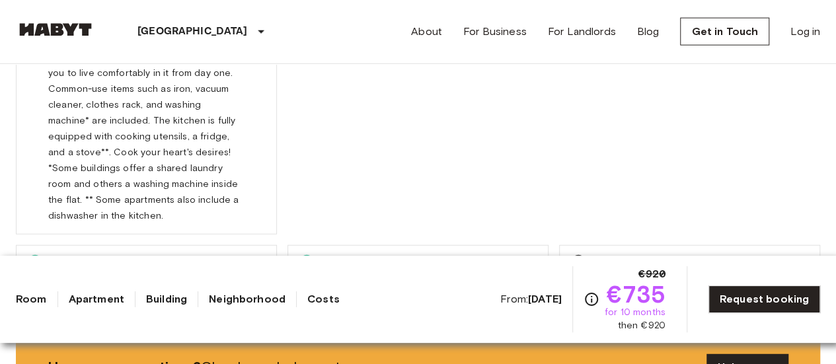
scroll to position [1586, 0]
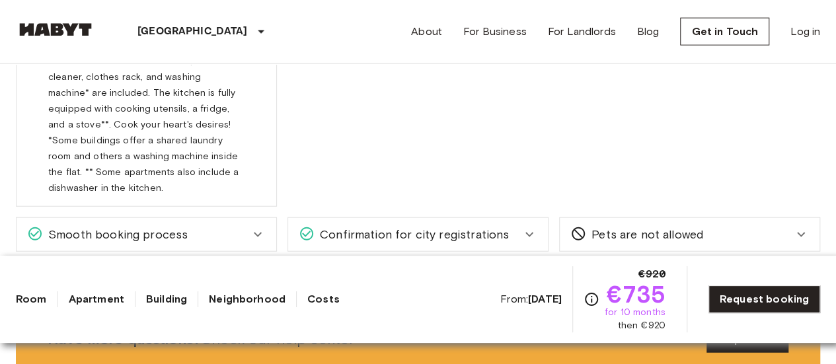
click at [531, 233] on icon at bounding box center [529, 235] width 8 height 5
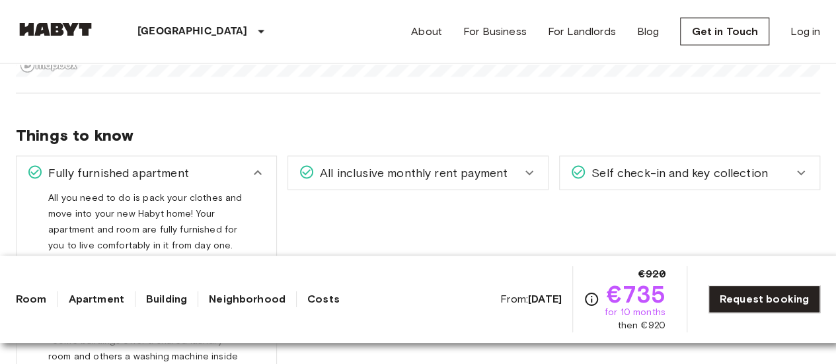
scroll to position [1388, 0]
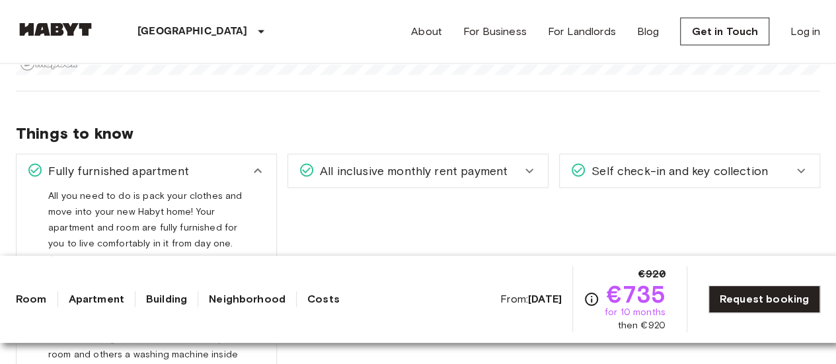
click at [524, 169] on icon at bounding box center [529, 171] width 16 height 16
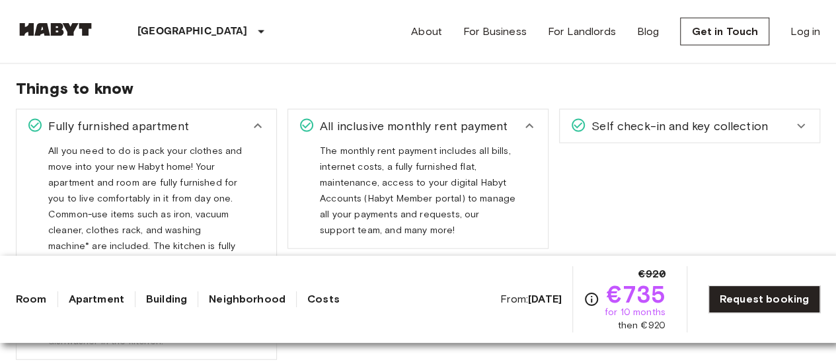
scroll to position [1454, 0]
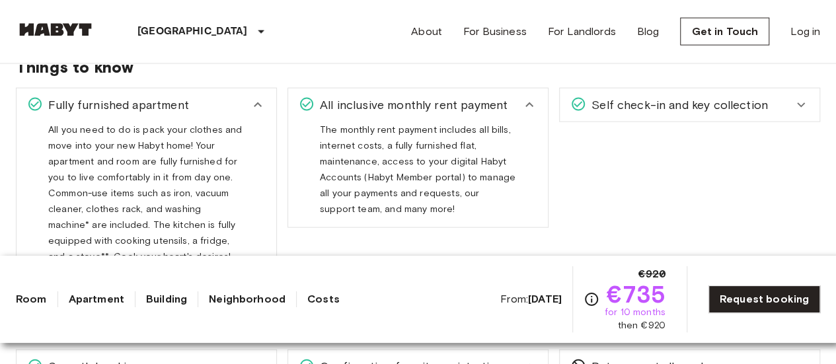
click at [788, 101] on div "Self check-in and key collection" at bounding box center [681, 104] width 223 height 17
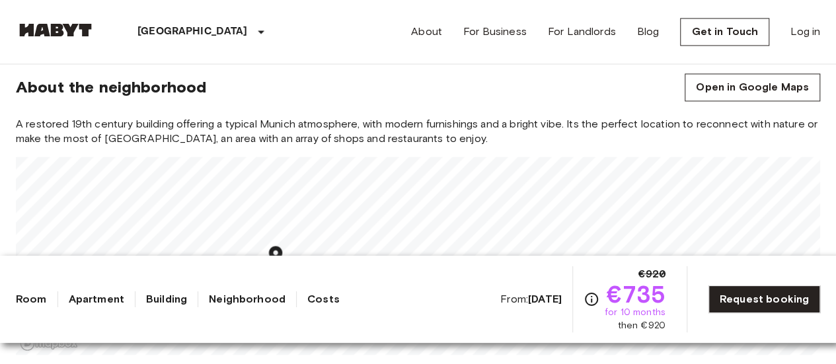
scroll to position [991, 0]
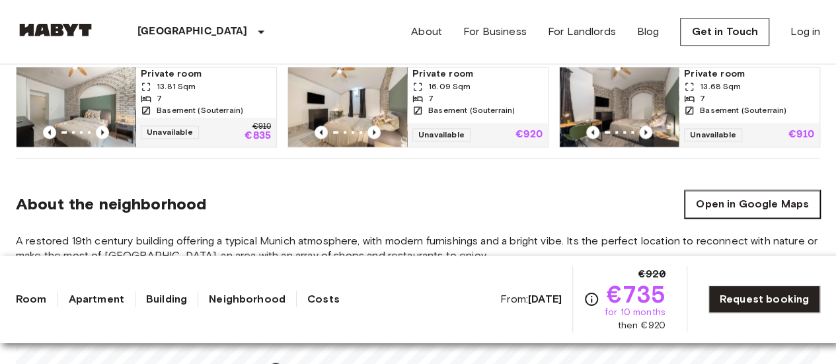
click at [715, 211] on link "Open in Google Maps" at bounding box center [752, 204] width 135 height 28
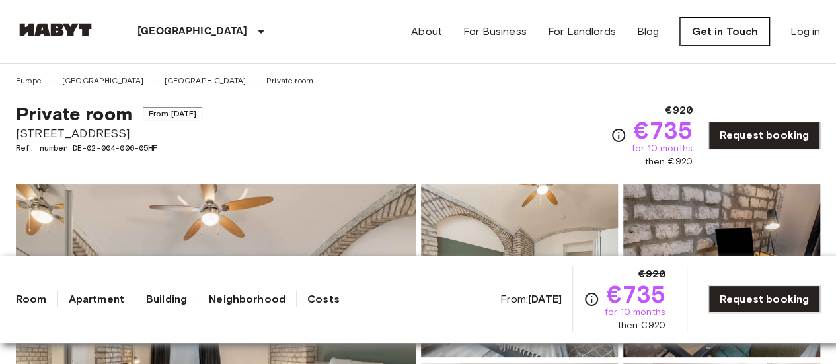
click at [729, 27] on link "Get in Touch" at bounding box center [724, 32] width 89 height 28
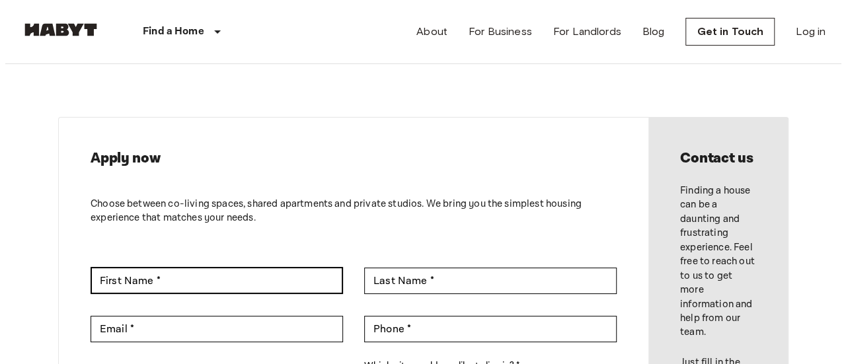
scroll to position [132, 0]
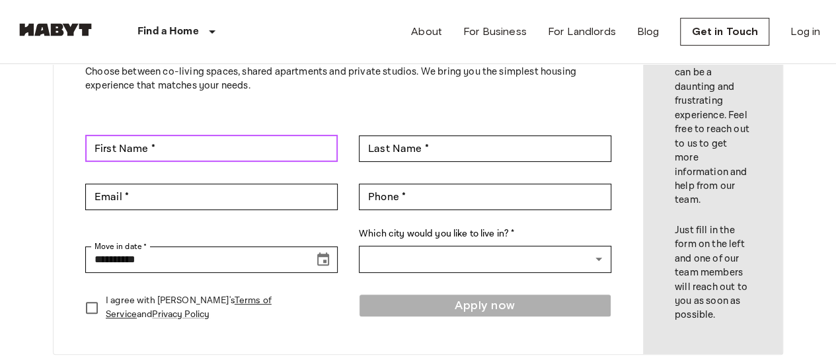
click at [161, 153] on input "First Name *" at bounding box center [211, 148] width 252 height 26
type input "**********"
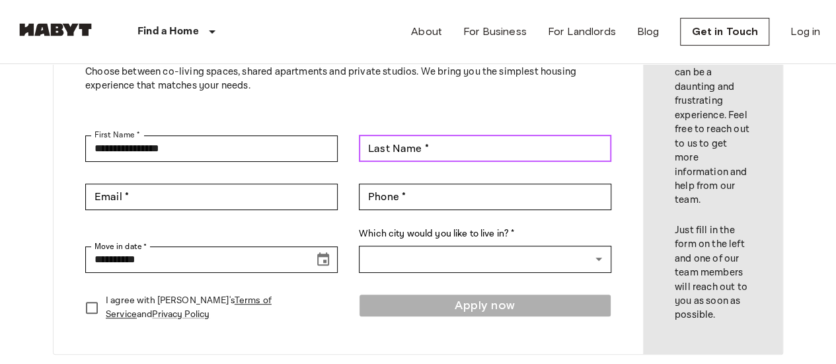
type input "*******"
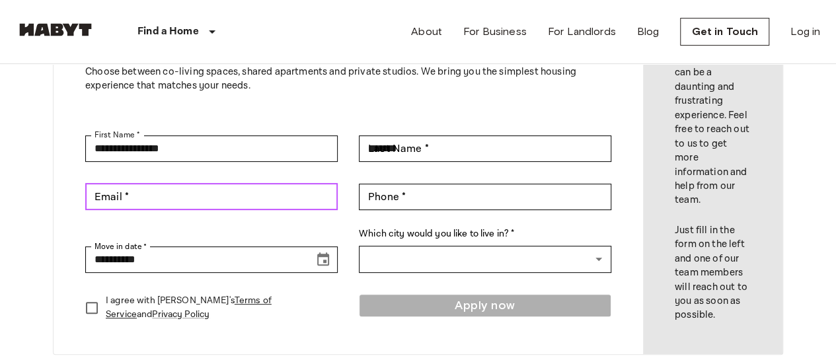
type input "**********"
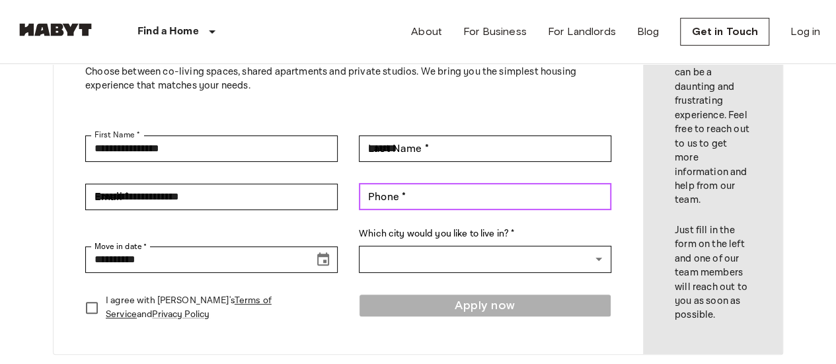
type input "**********"
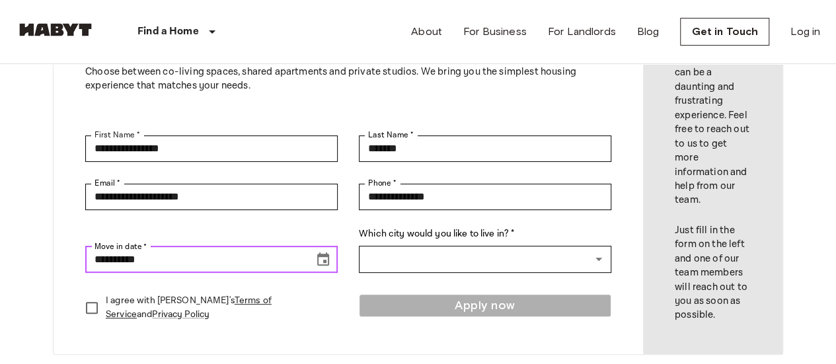
click at [174, 264] on input "**********" at bounding box center [194, 259] width 219 height 26
click at [319, 258] on icon "Choose date, selected date is Aug 17, 2025" at bounding box center [323, 260] width 16 height 16
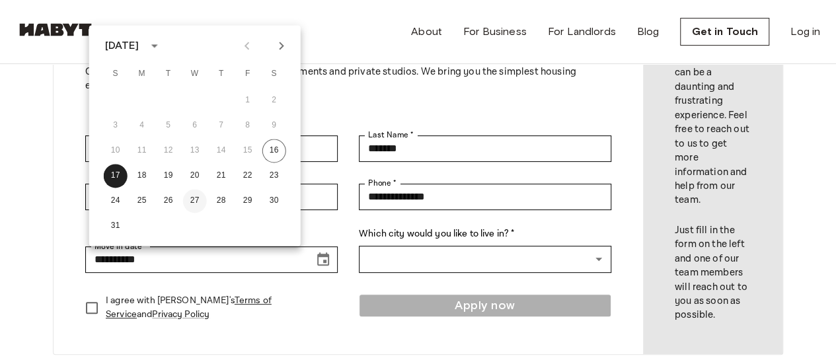
click at [186, 202] on button "27" at bounding box center [195, 201] width 24 height 24
type input "**********"
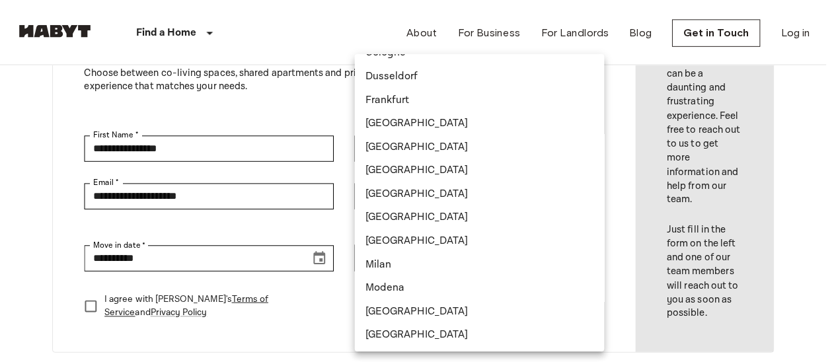
scroll to position [198, 0]
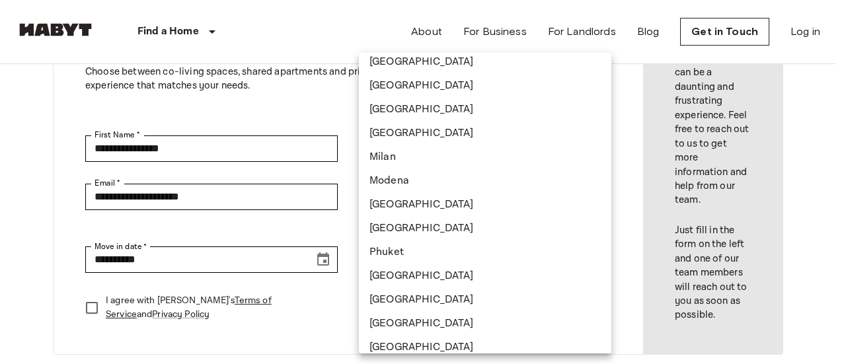
click at [407, 204] on li "[GEOGRAPHIC_DATA]" at bounding box center [485, 205] width 252 height 24
type input "******"
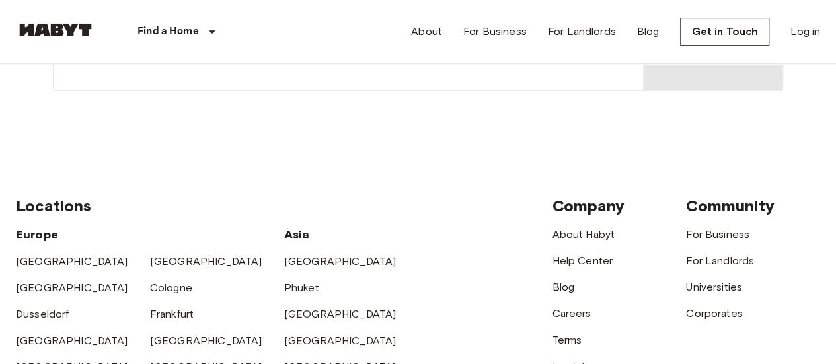
scroll to position [132, 0]
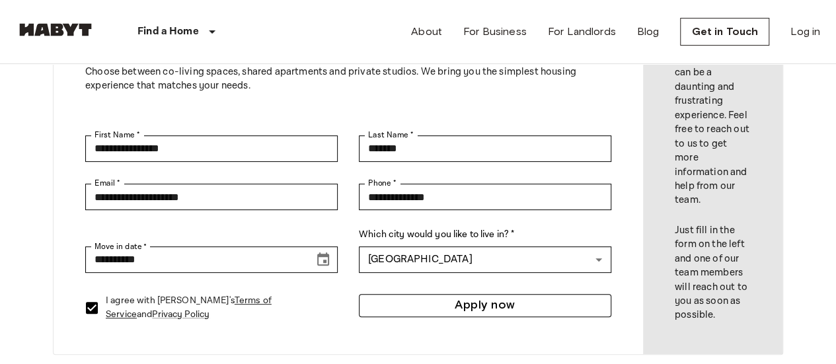
click at [467, 300] on button "Apply now" at bounding box center [485, 305] width 252 height 23
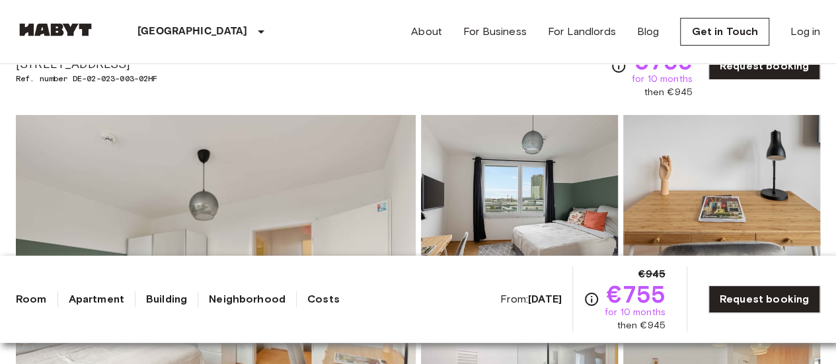
scroll to position [66, 0]
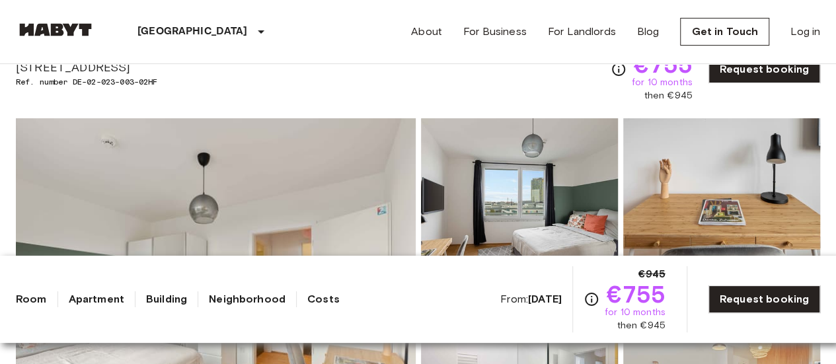
click at [200, 209] on img at bounding box center [216, 294] width 400 height 352
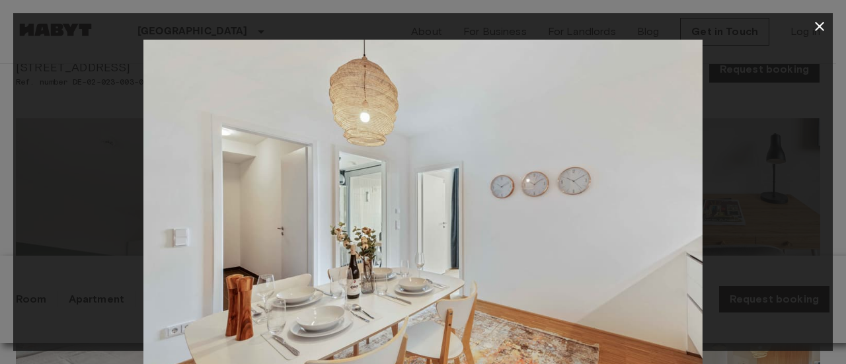
click at [822, 28] on icon "button" at bounding box center [819, 27] width 16 height 16
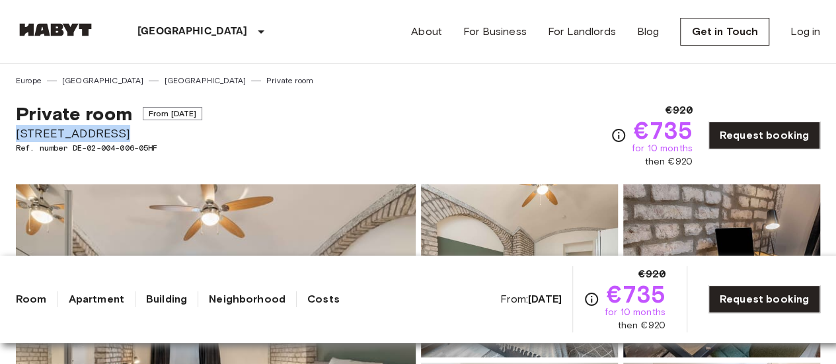
drag, startPoint x: 119, startPoint y: 131, endPoint x: 3, endPoint y: 134, distance: 116.4
copy span "[STREET_ADDRESS]"
